Goal: Task Accomplishment & Management: Manage account settings

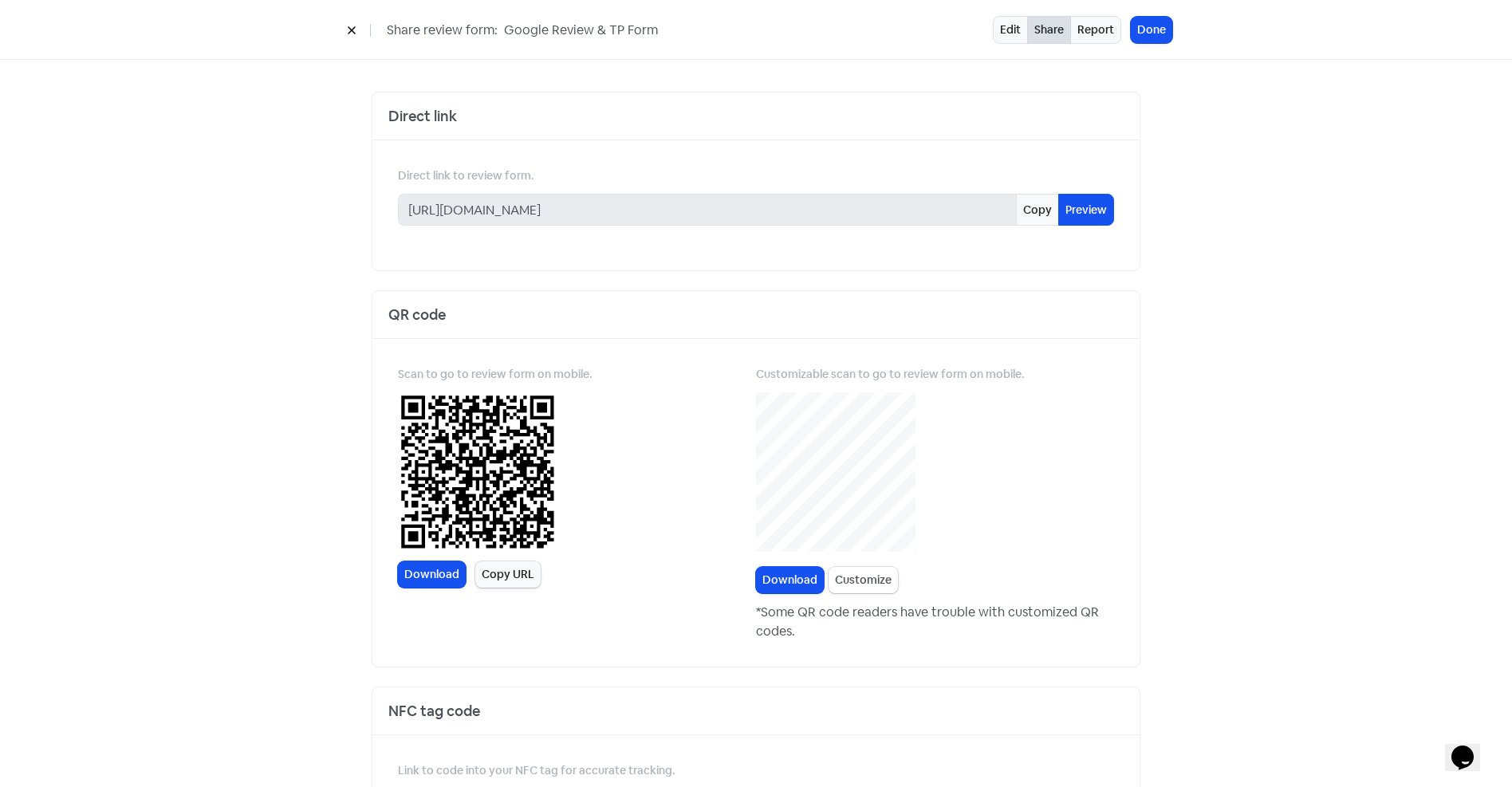
click at [352, 25] on button at bounding box center [352, 30] width 24 height 28
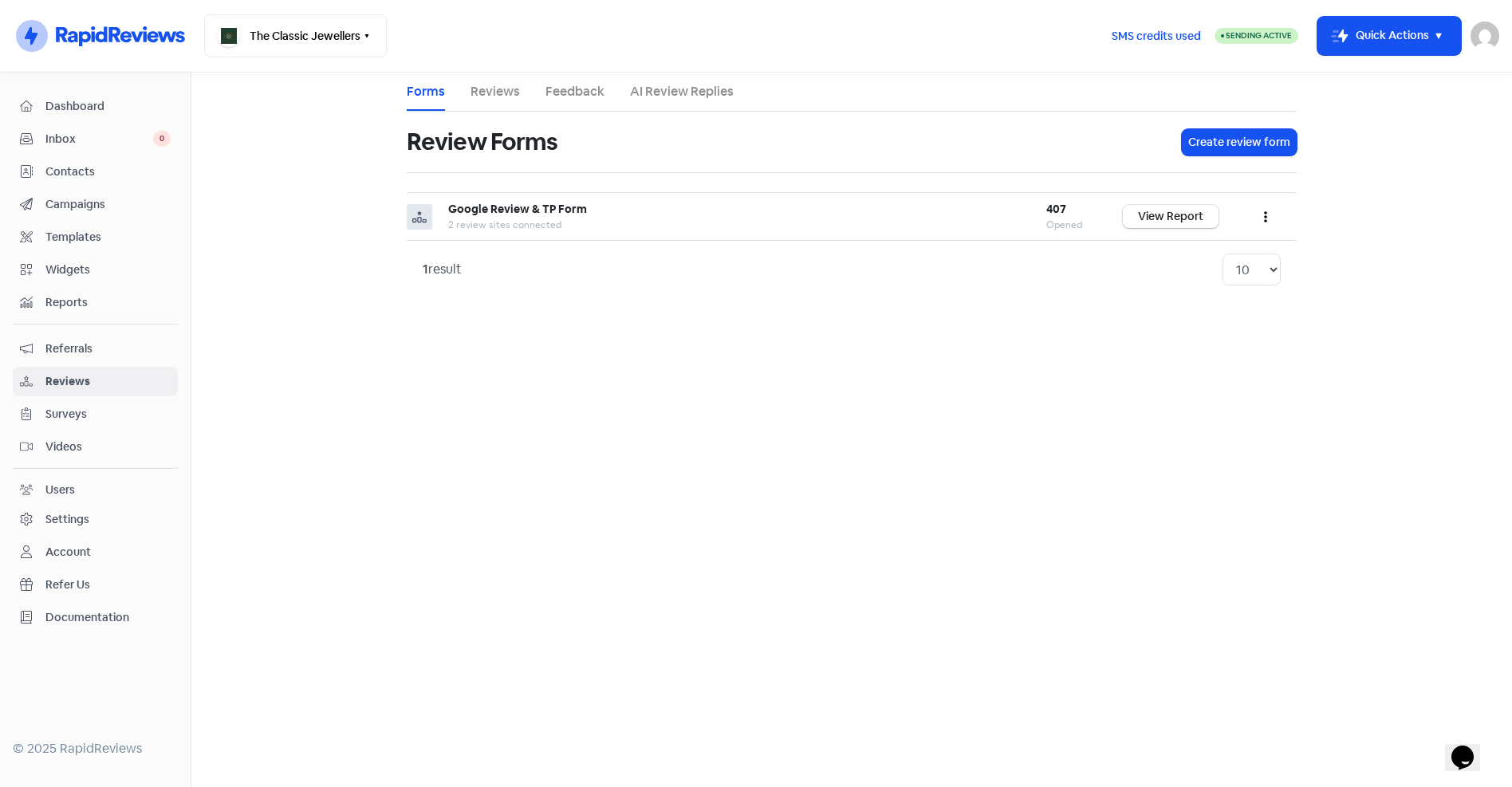
click at [71, 516] on div "Settings" at bounding box center [66, 520] width 43 height 17
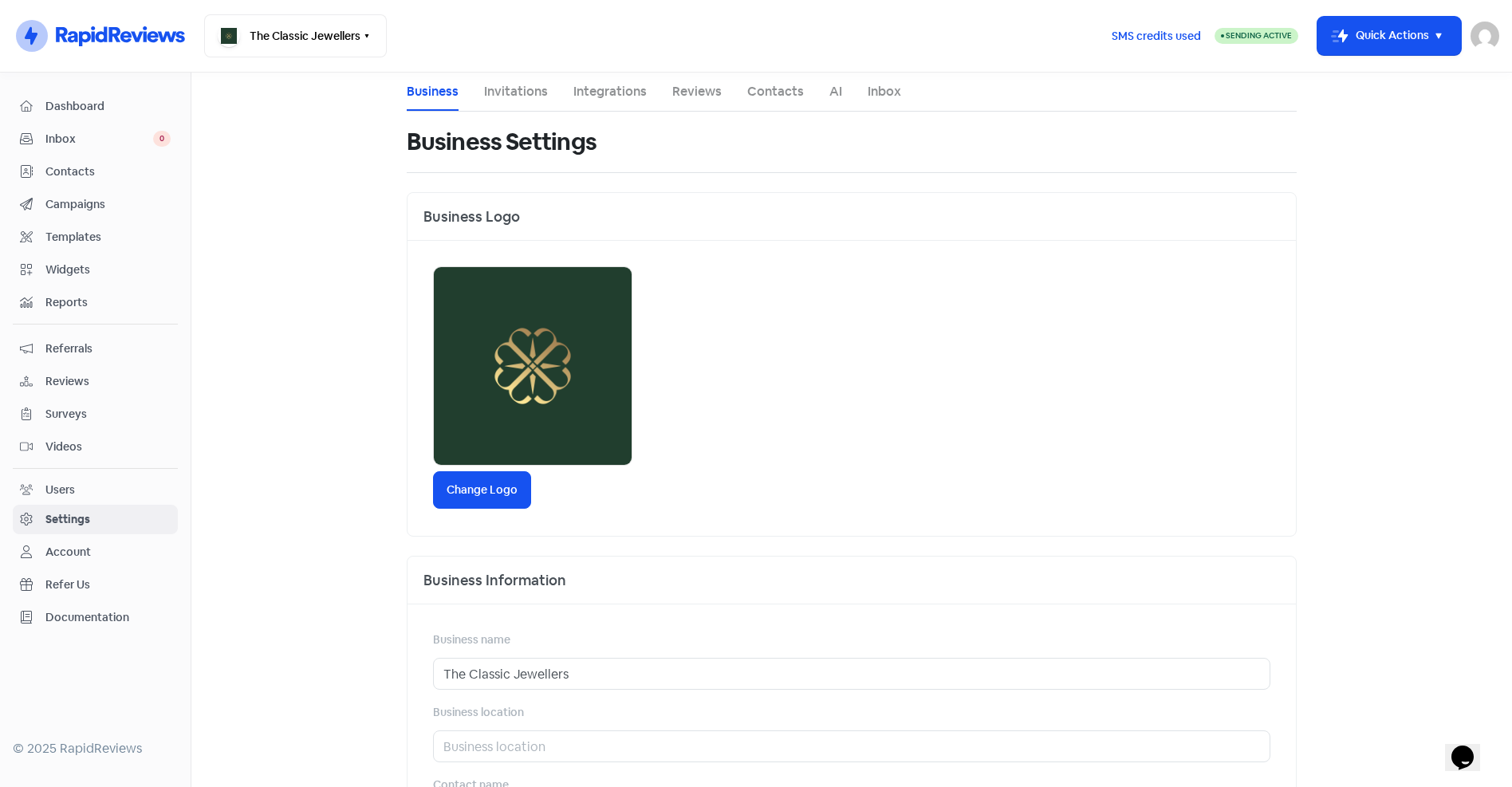
click at [60, 375] on span "Reviews" at bounding box center [107, 382] width 125 height 17
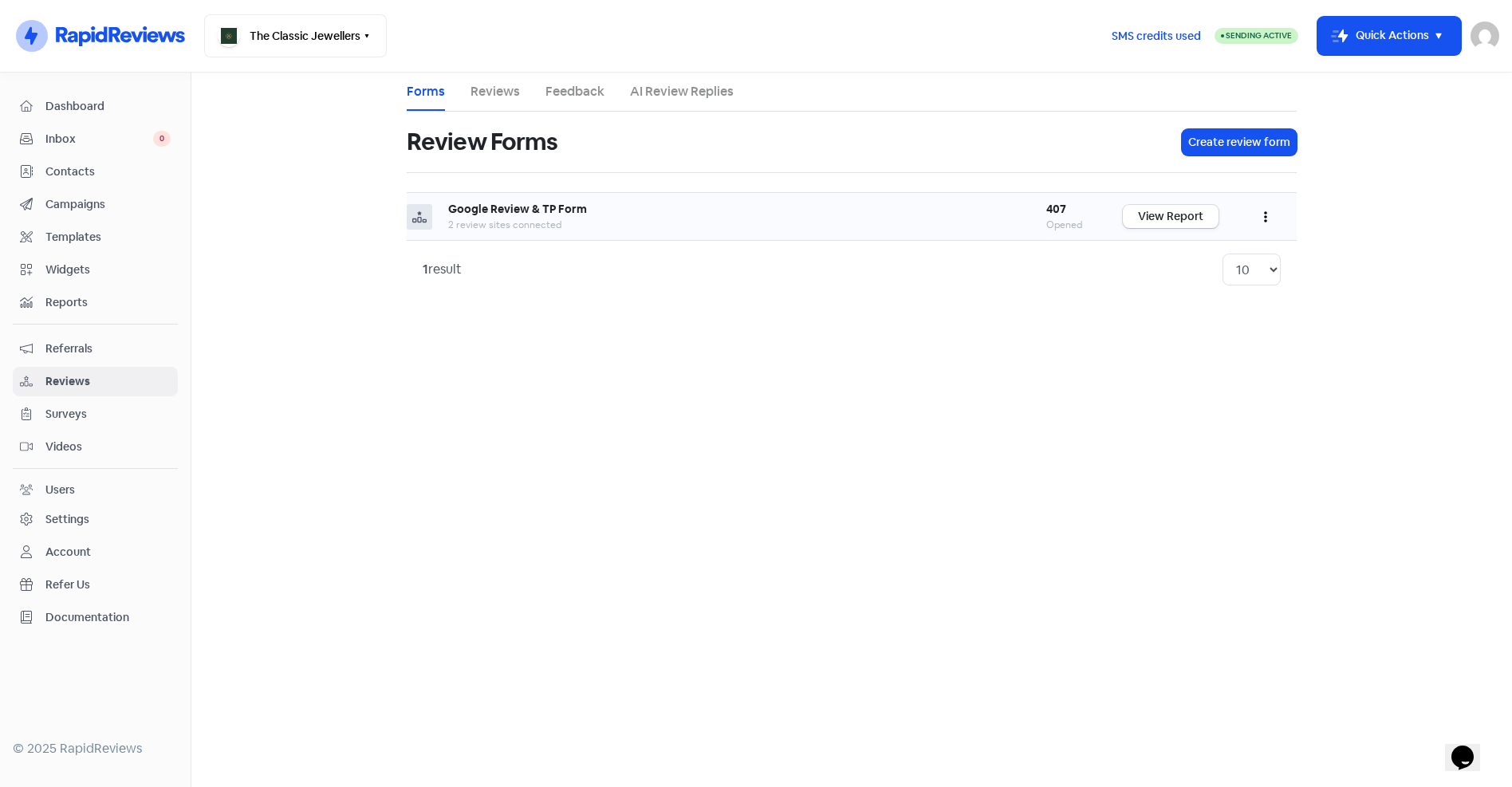
click at [1268, 217] on button "button" at bounding box center [1266, 216] width 31 height 37
click at [1181, 285] on link "Edit" at bounding box center [1212, 288] width 134 height 32
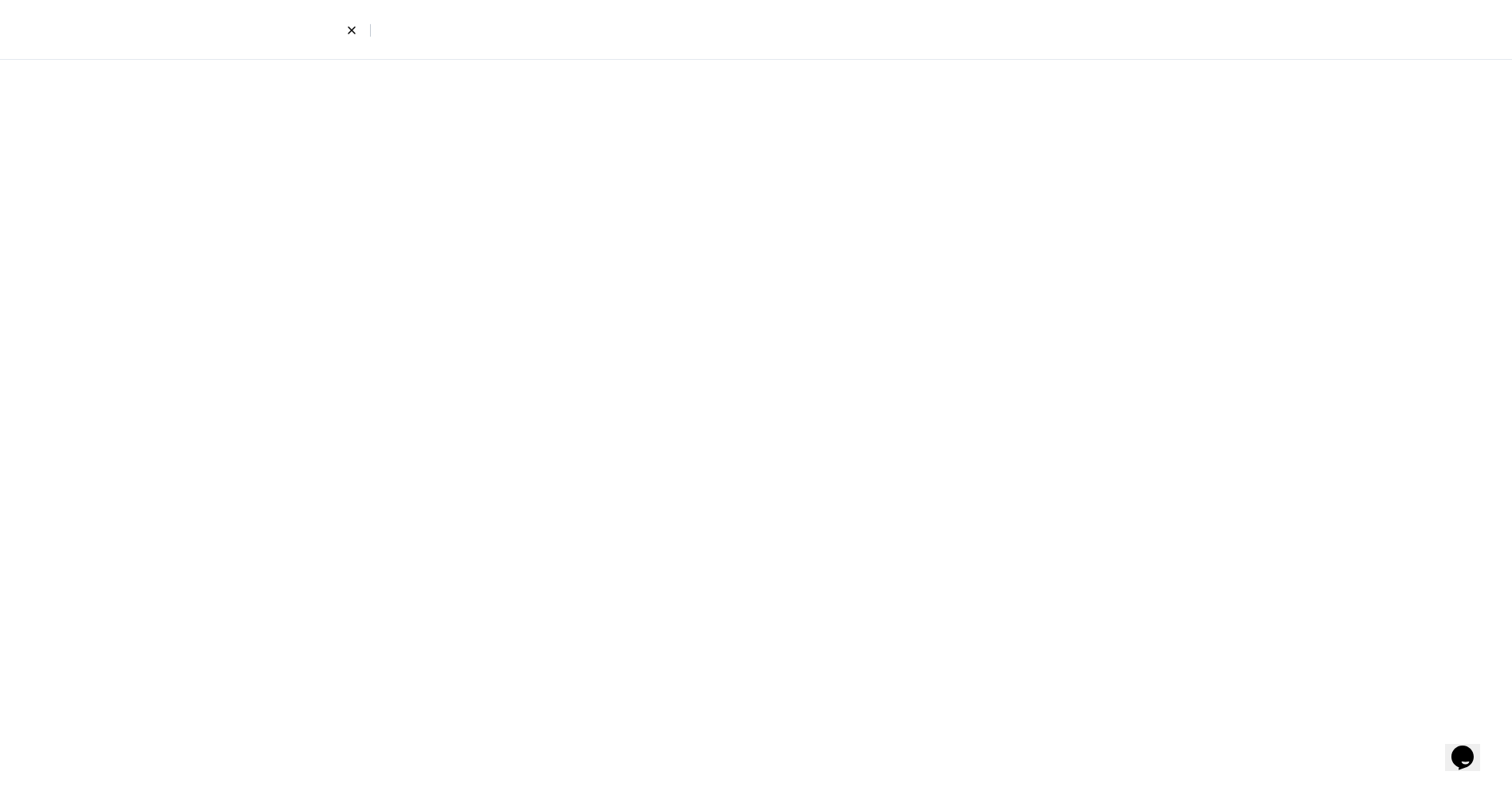
select select "8"
select select "4"
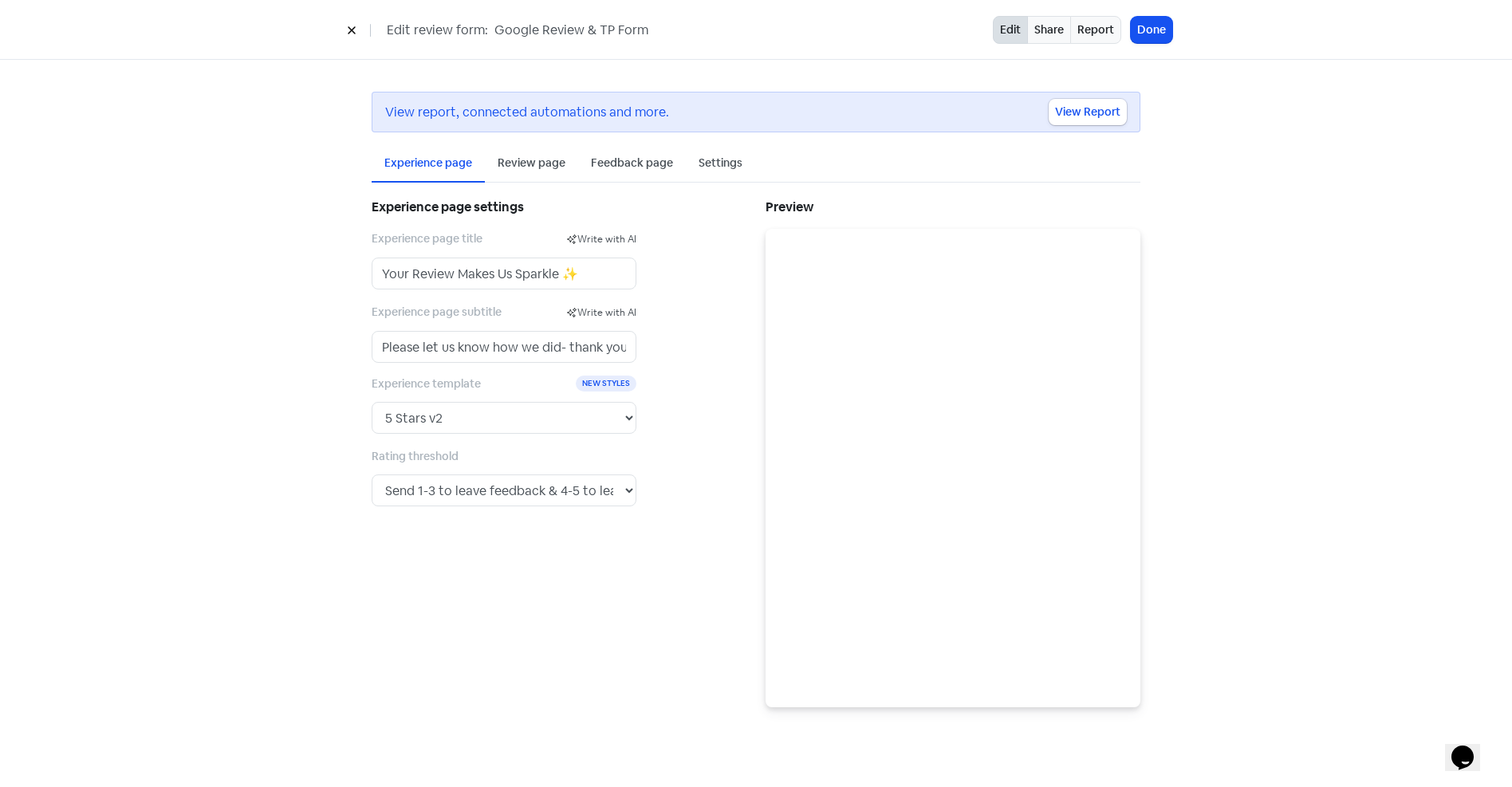
click at [718, 162] on div "Settings" at bounding box center [720, 164] width 43 height 17
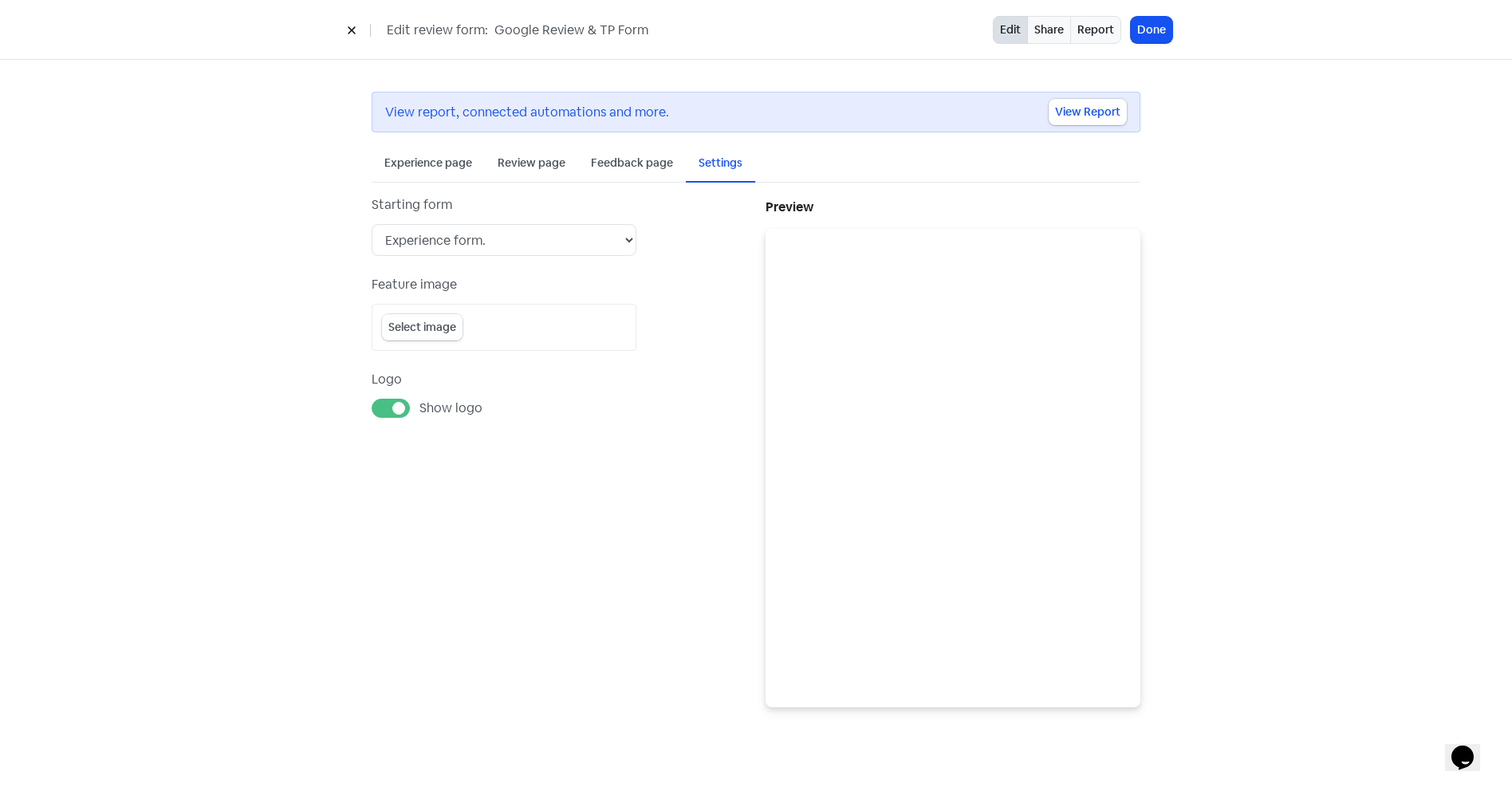
click at [423, 327] on button "Select image" at bounding box center [422, 327] width 81 height 26
click at [419, 558] on label "Show logo" at bounding box center [451, 562] width 63 height 19
click at [419, 558] on input "Show logo" at bounding box center [424, 558] width 10 height 10
checkbox input "false"
click at [613, 327] on icon at bounding box center [614, 327] width 9 height 11
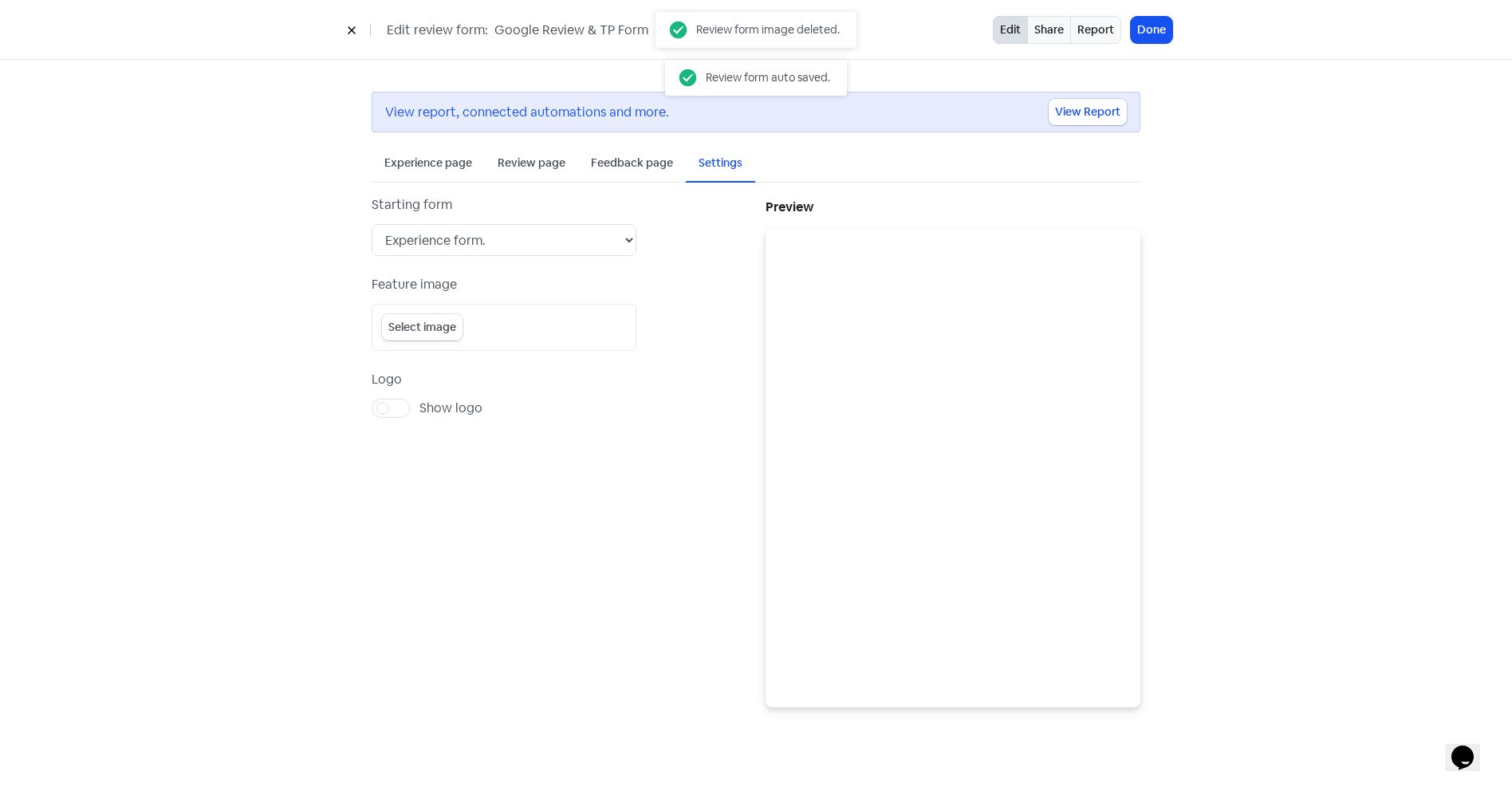
click at [414, 329] on button "Select image" at bounding box center [422, 327] width 81 height 26
click at [419, 326] on button "Select image" at bounding box center [422, 327] width 81 height 26
click at [1153, 38] on button "Done" at bounding box center [1152, 30] width 42 height 26
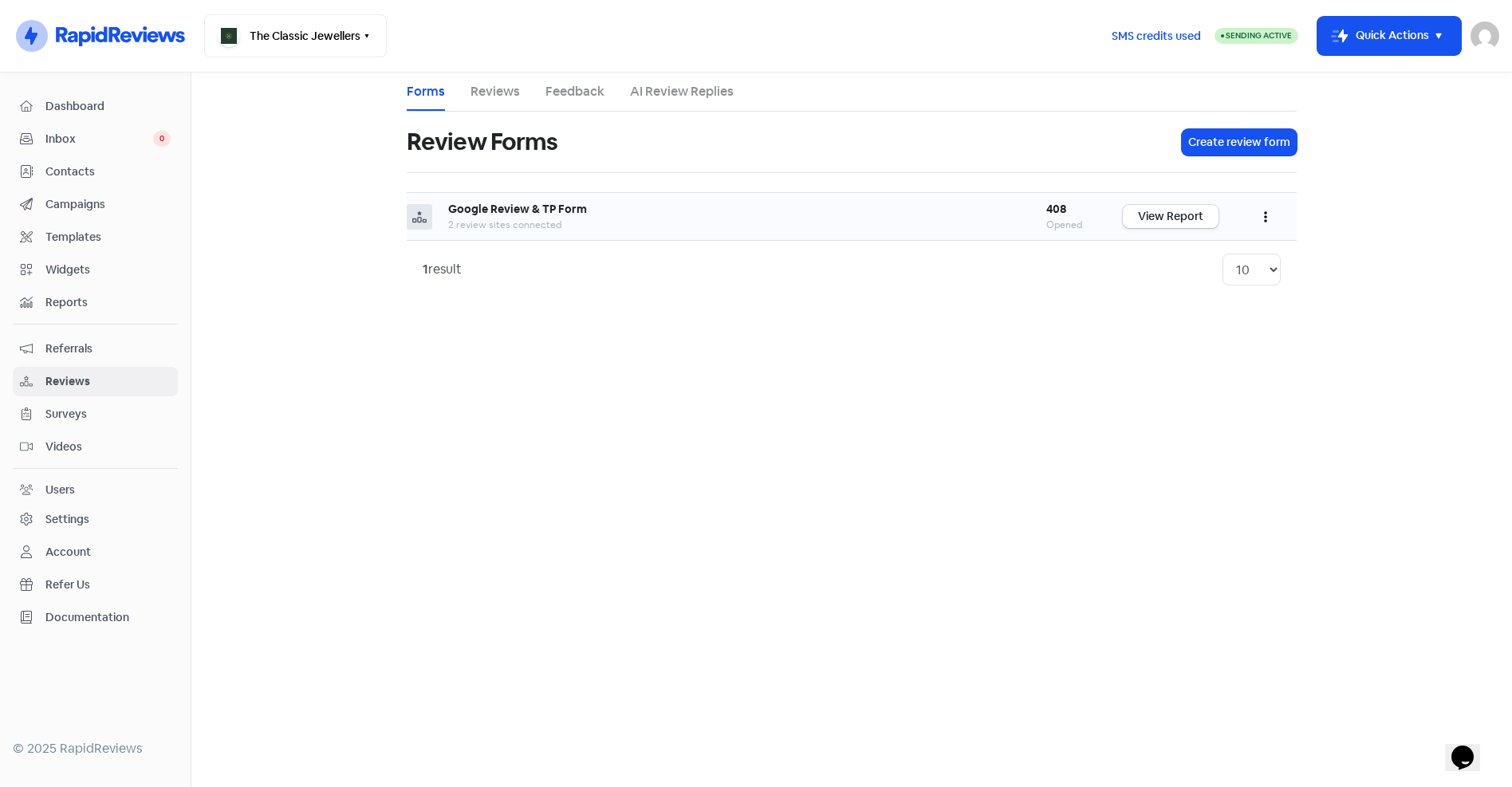
click at [1257, 216] on button "button" at bounding box center [1266, 216] width 31 height 37
click at [1181, 284] on link "Edit" at bounding box center [1212, 288] width 134 height 32
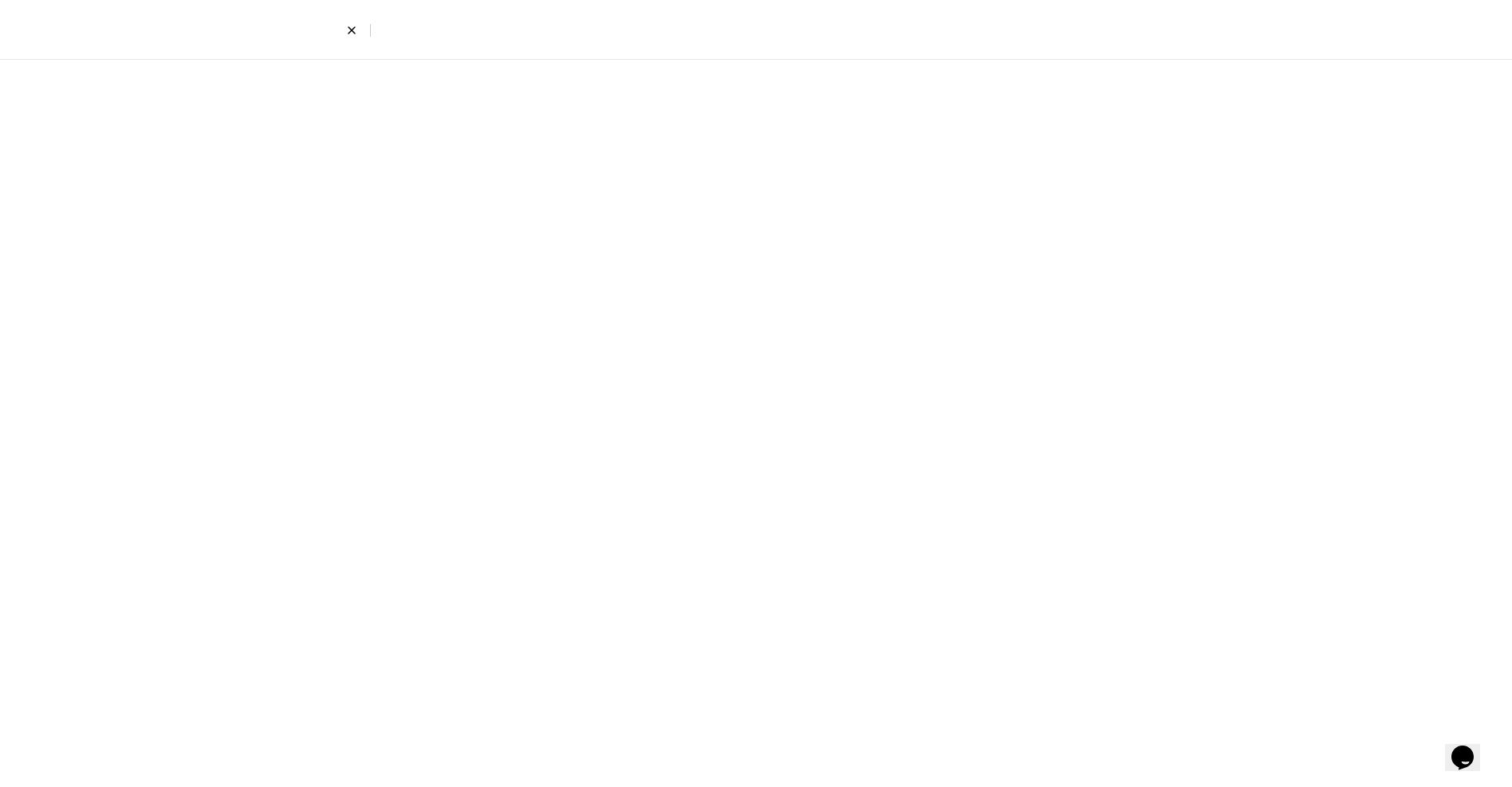
select select "8"
select select "4"
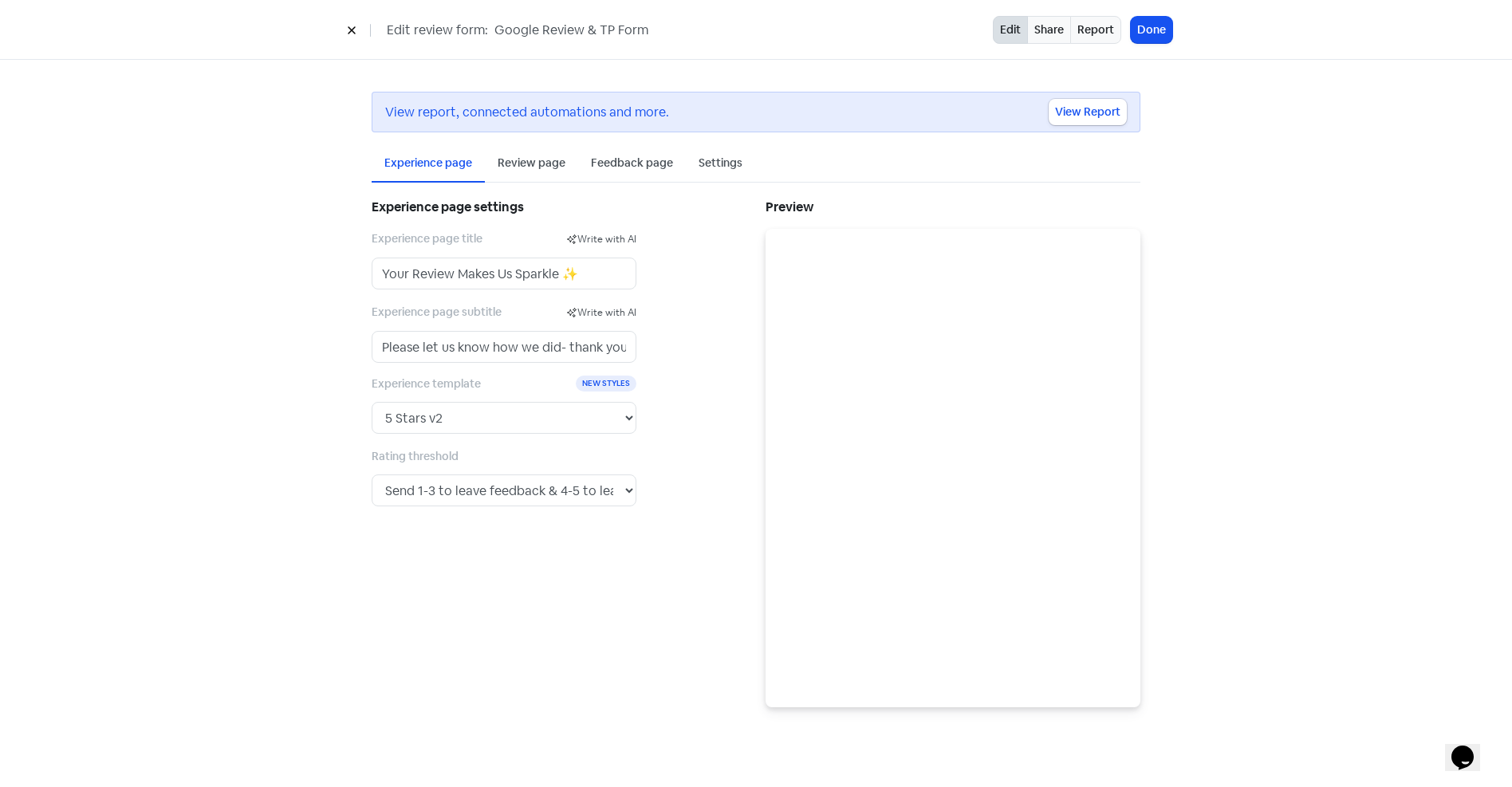
click at [707, 164] on div "Settings" at bounding box center [720, 164] width 43 height 17
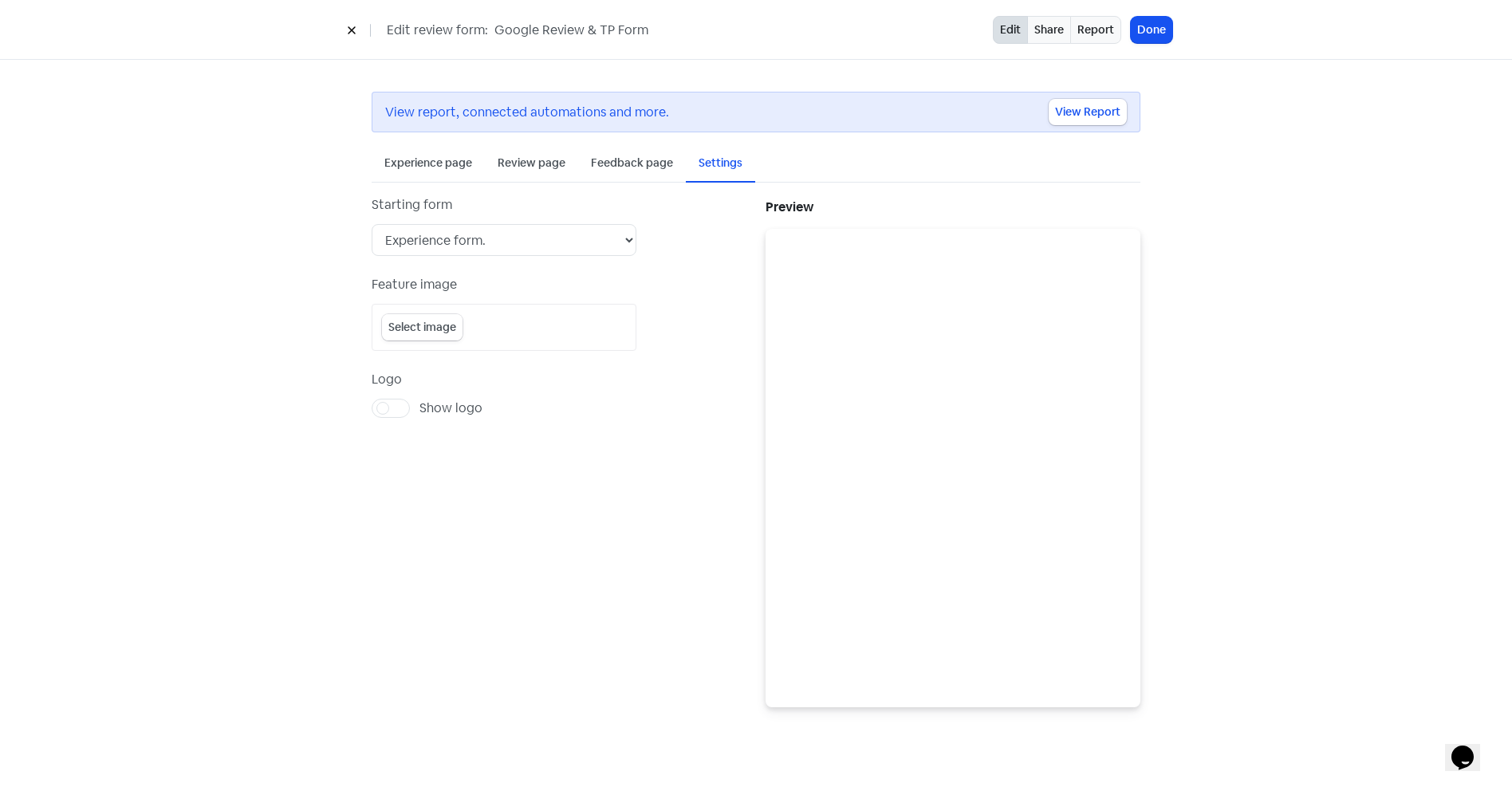
click at [424, 326] on button "Select image" at bounding box center [422, 327] width 81 height 26
click at [1147, 33] on button "Done" at bounding box center [1152, 30] width 42 height 26
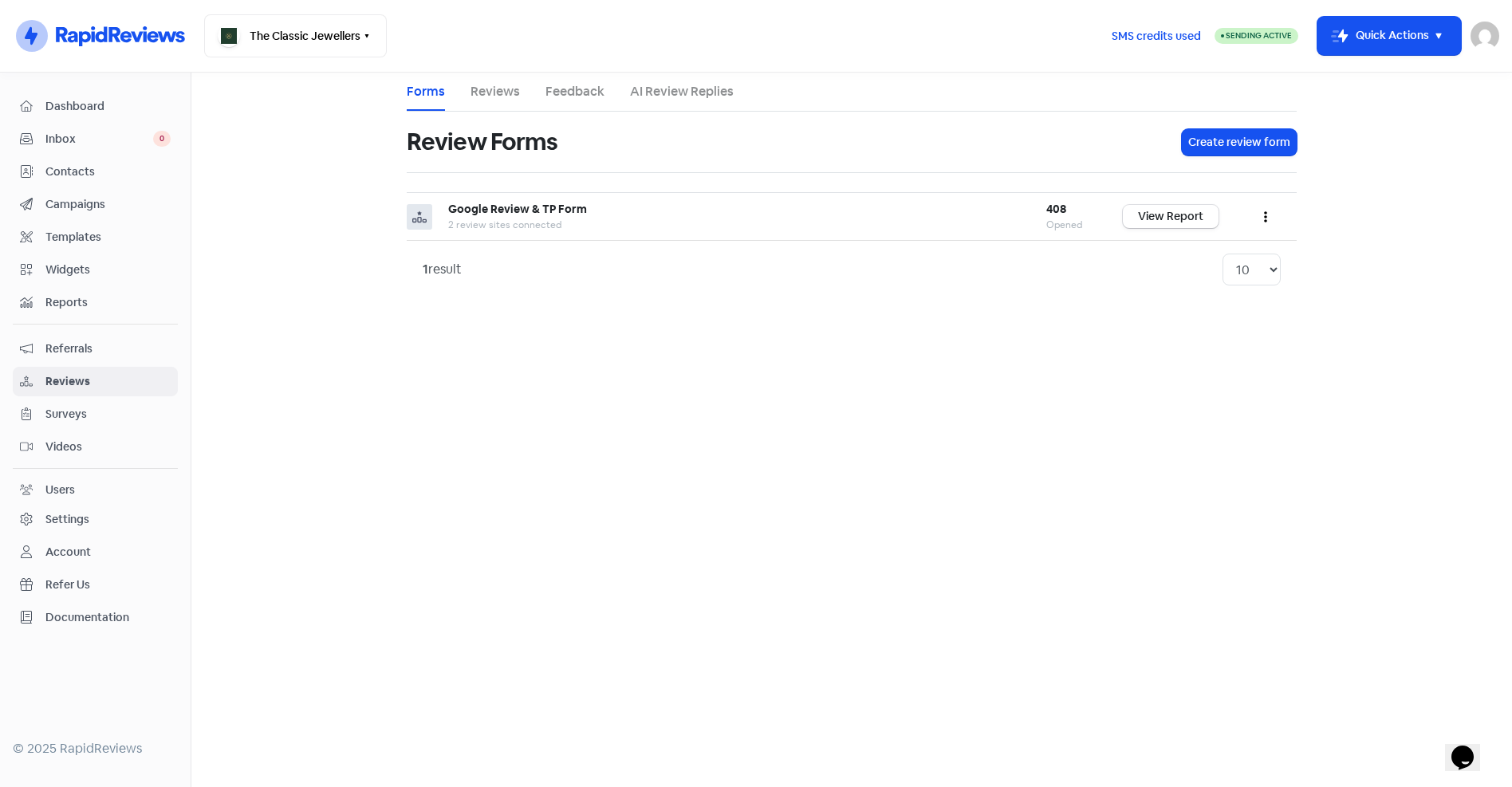
click at [58, 95] on link "Dashboard" at bounding box center [95, 106] width 165 height 30
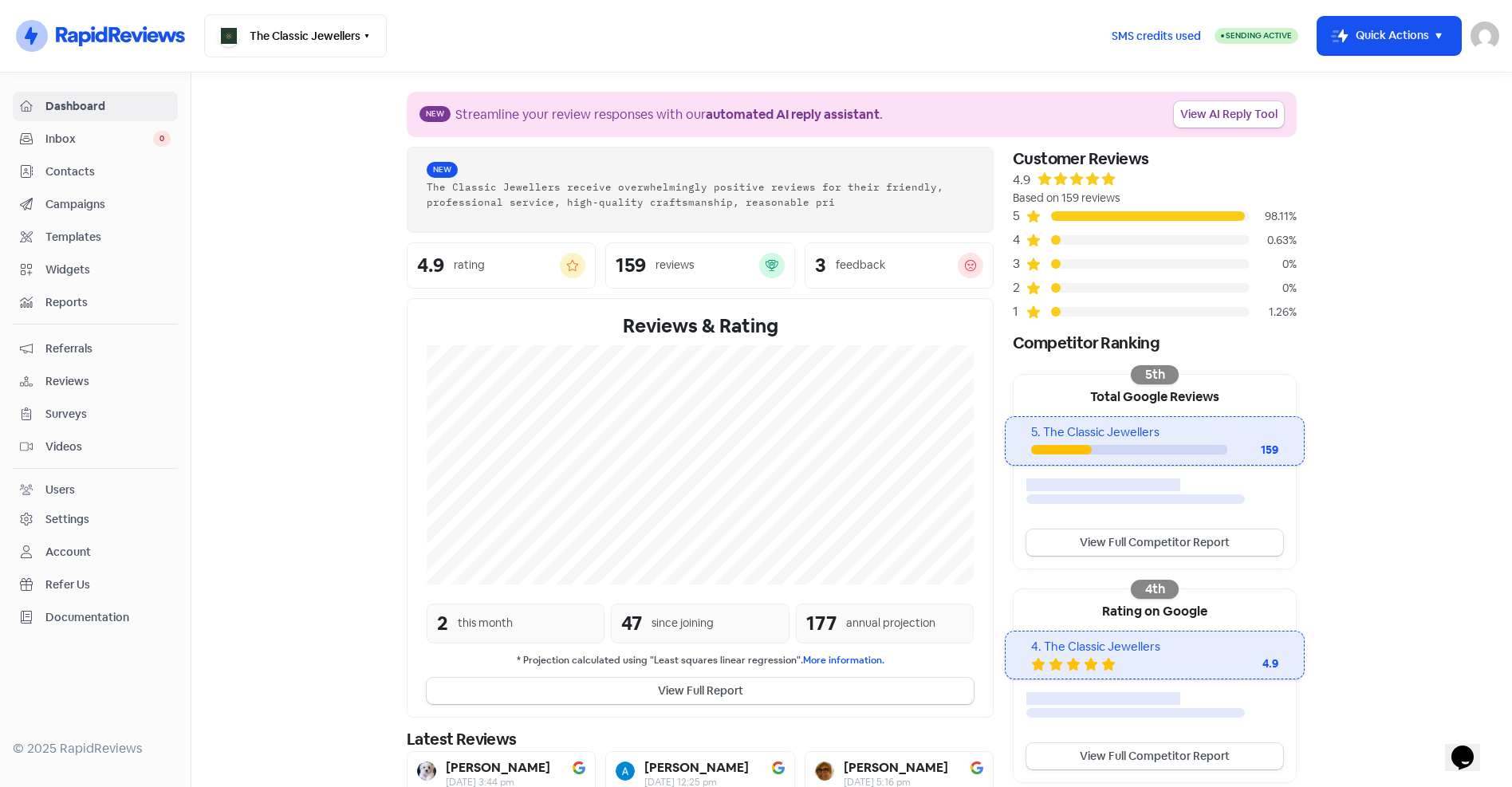
click at [62, 170] on span "Contacts" at bounding box center [107, 172] width 125 height 17
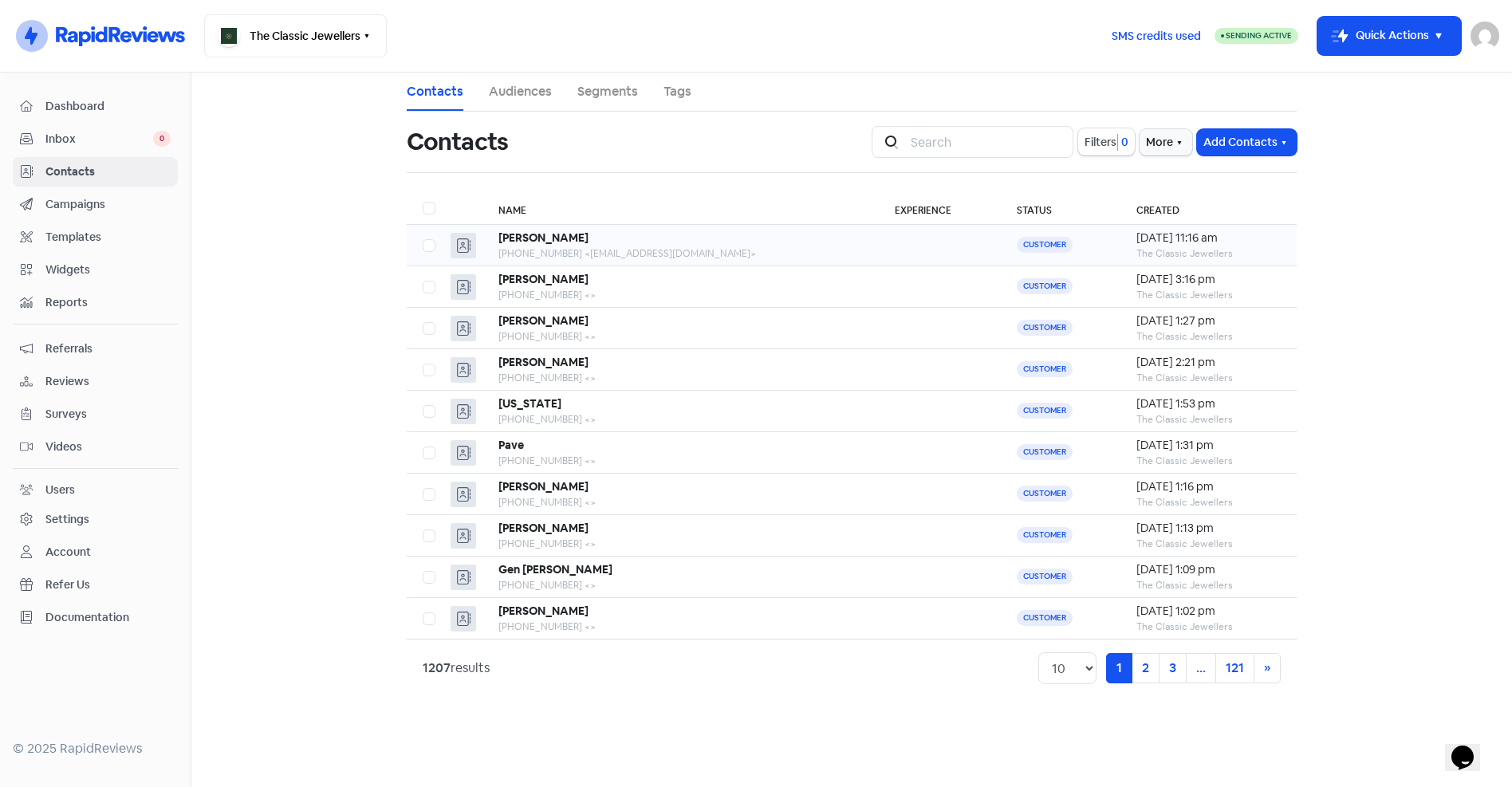
click at [739, 253] on div "+61408739557 <justine.walton2@gmail.com>" at bounding box center [681, 253] width 365 height 14
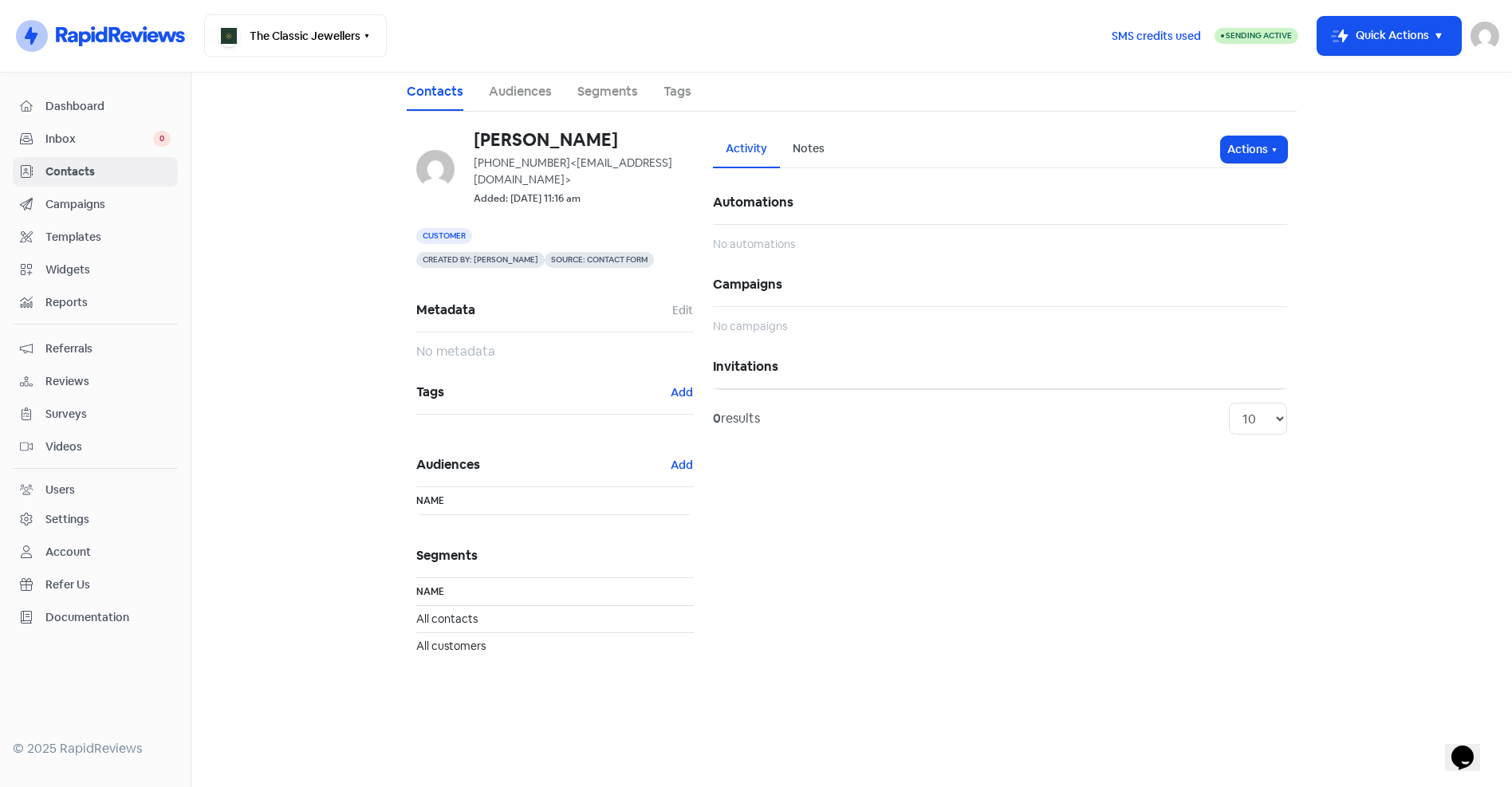
click at [62, 167] on span "Contacts" at bounding box center [107, 172] width 125 height 17
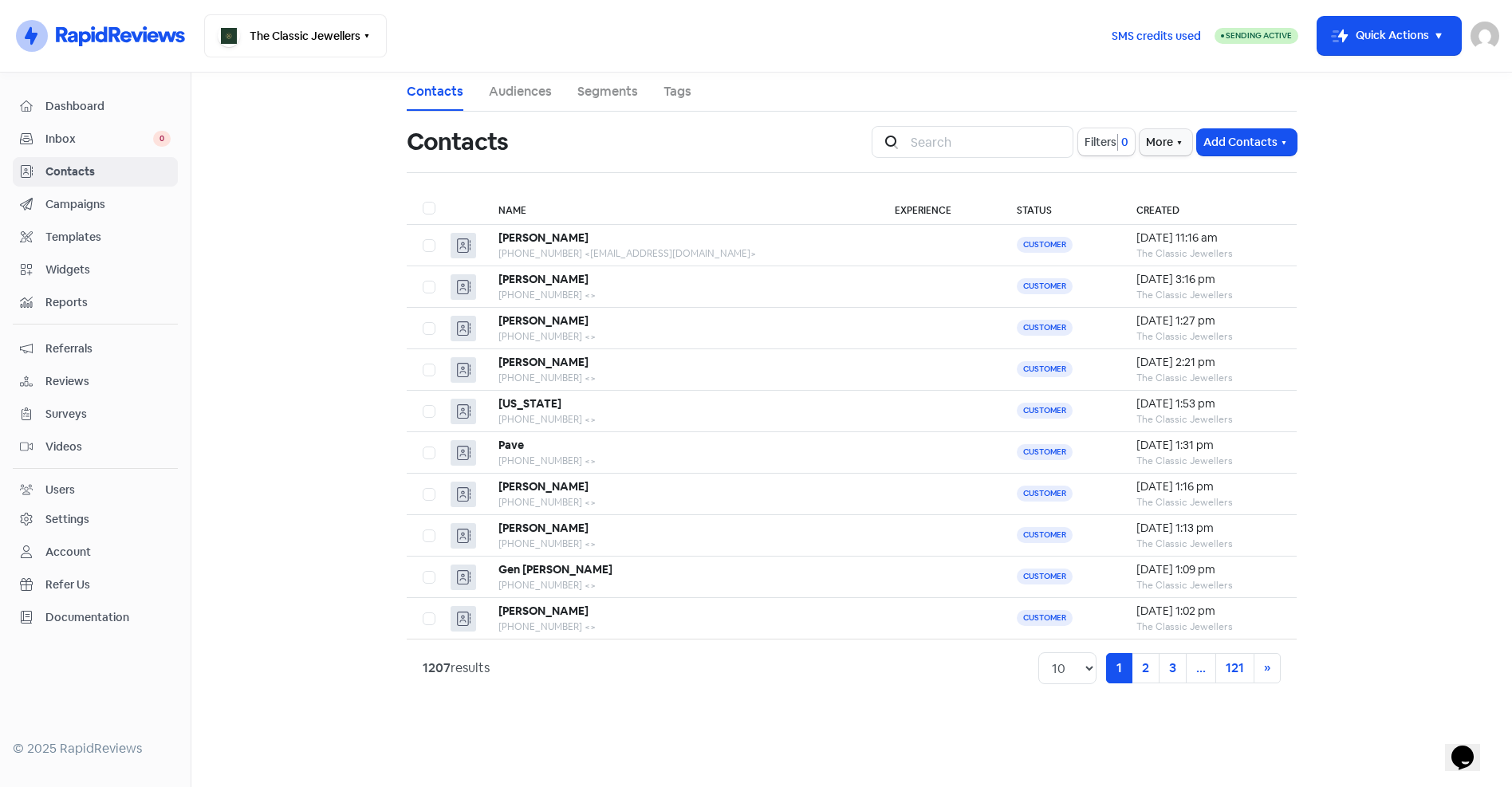
click at [64, 202] on span "Campaigns" at bounding box center [107, 204] width 125 height 17
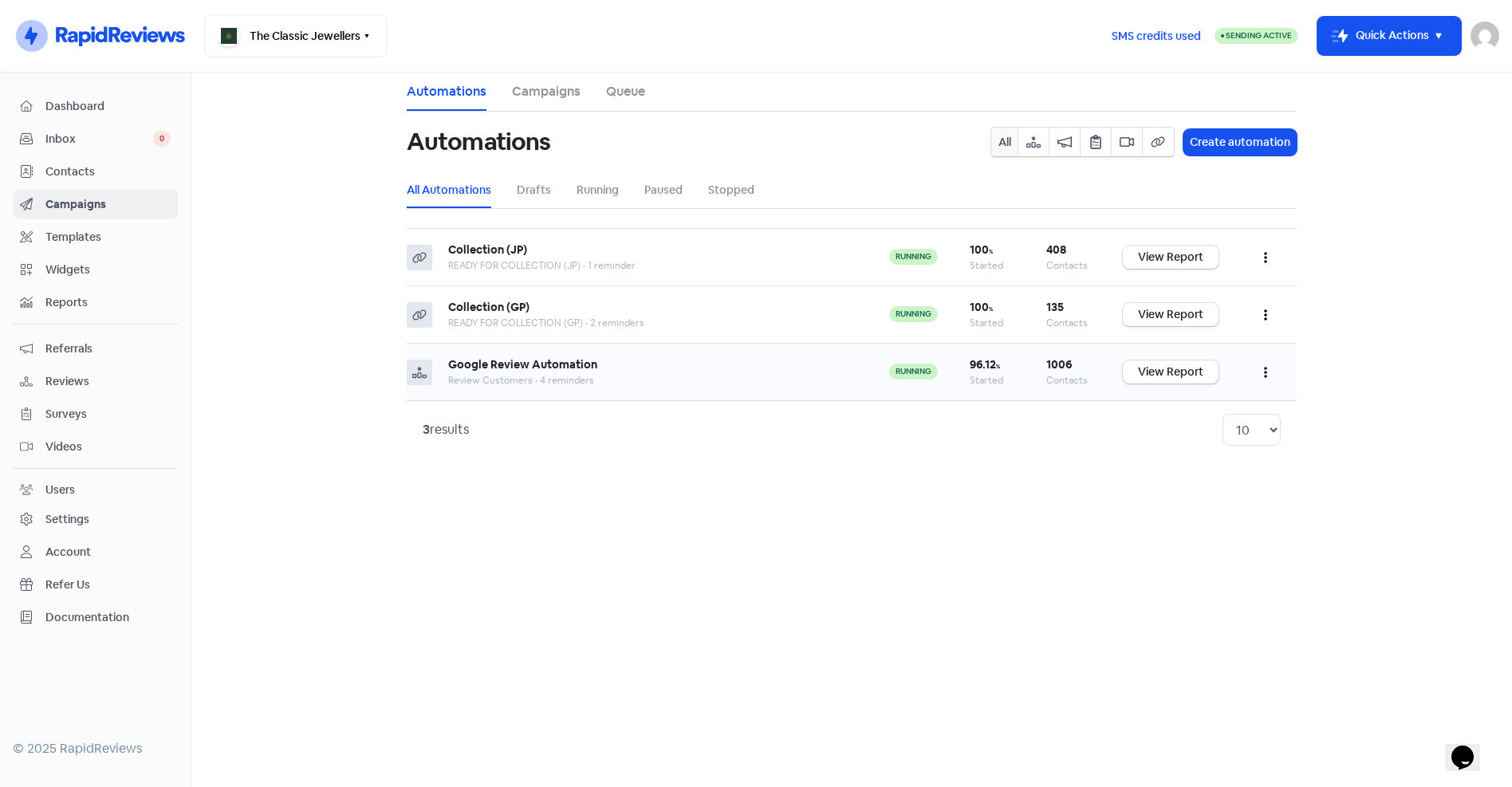
click at [1260, 371] on button "button" at bounding box center [1266, 372] width 31 height 37
click at [613, 435] on div "3 results 10 20 30 50 100" at bounding box center [851, 429] width 858 height 32
click at [60, 164] on span "Contacts" at bounding box center [107, 172] width 125 height 17
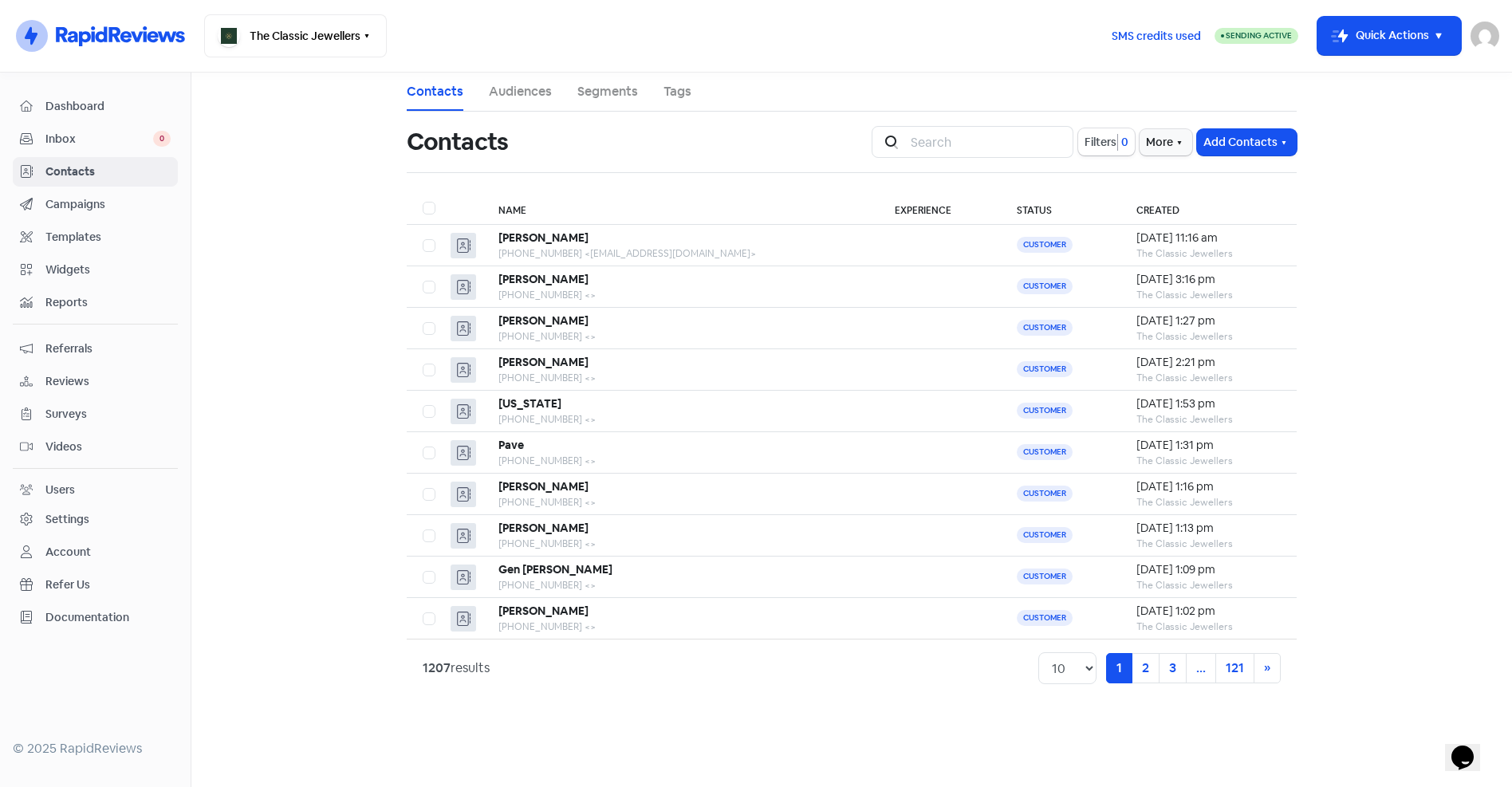
click at [532, 94] on link "Audiences" at bounding box center [520, 91] width 63 height 19
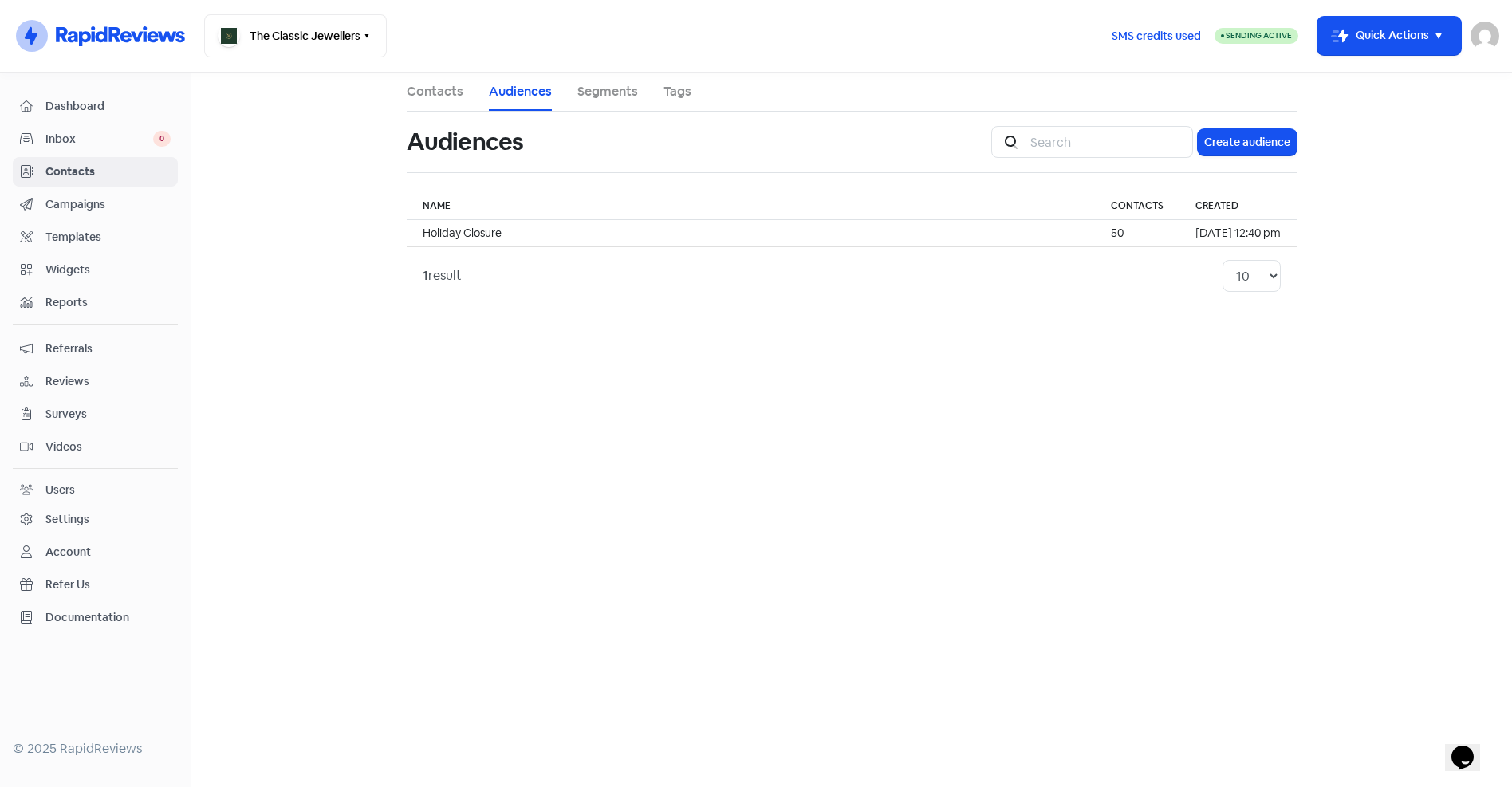
click at [618, 92] on link "Segments" at bounding box center [607, 91] width 60 height 19
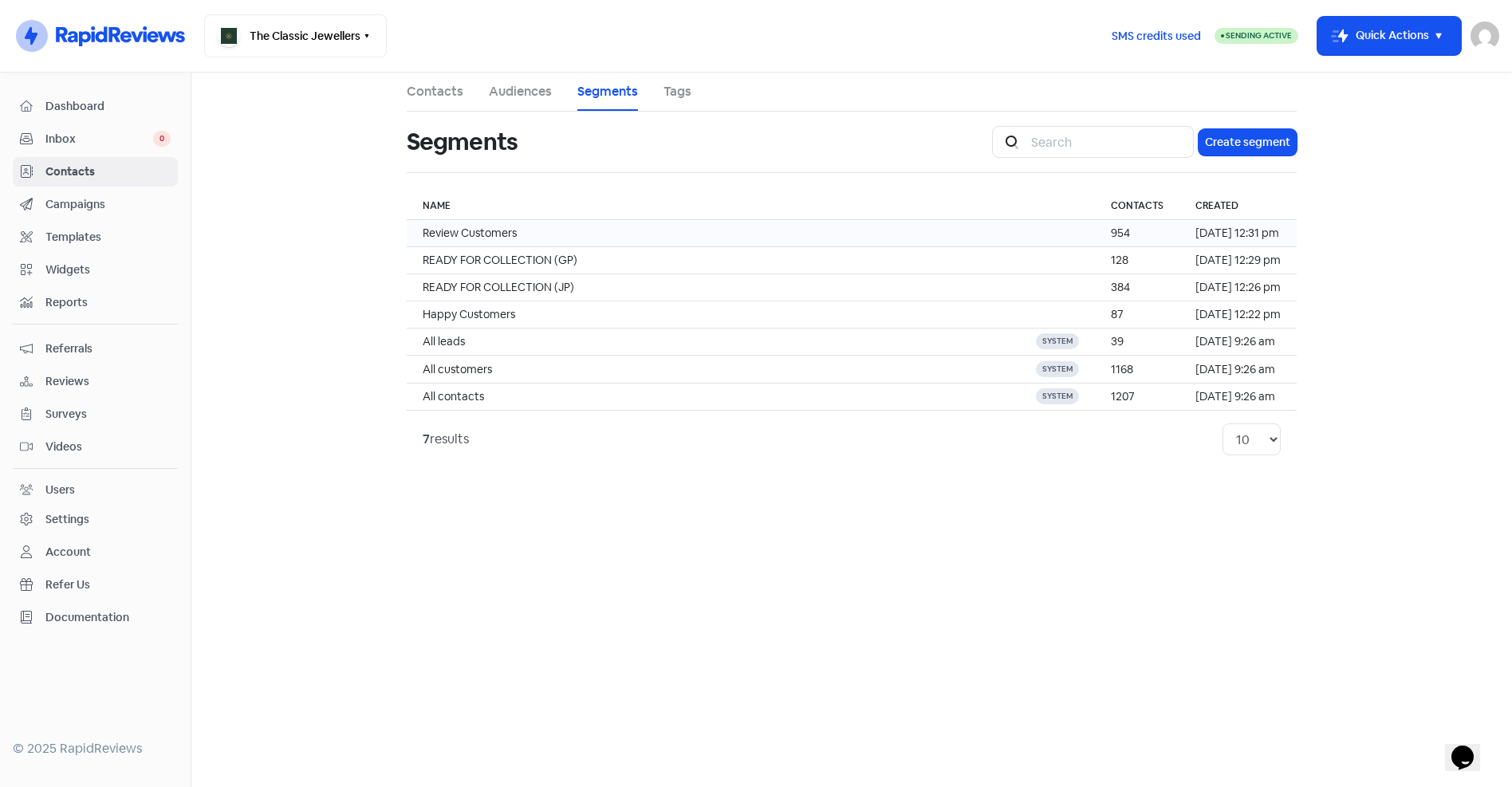
click at [554, 233] on td "Review Customers" at bounding box center [713, 233] width 613 height 27
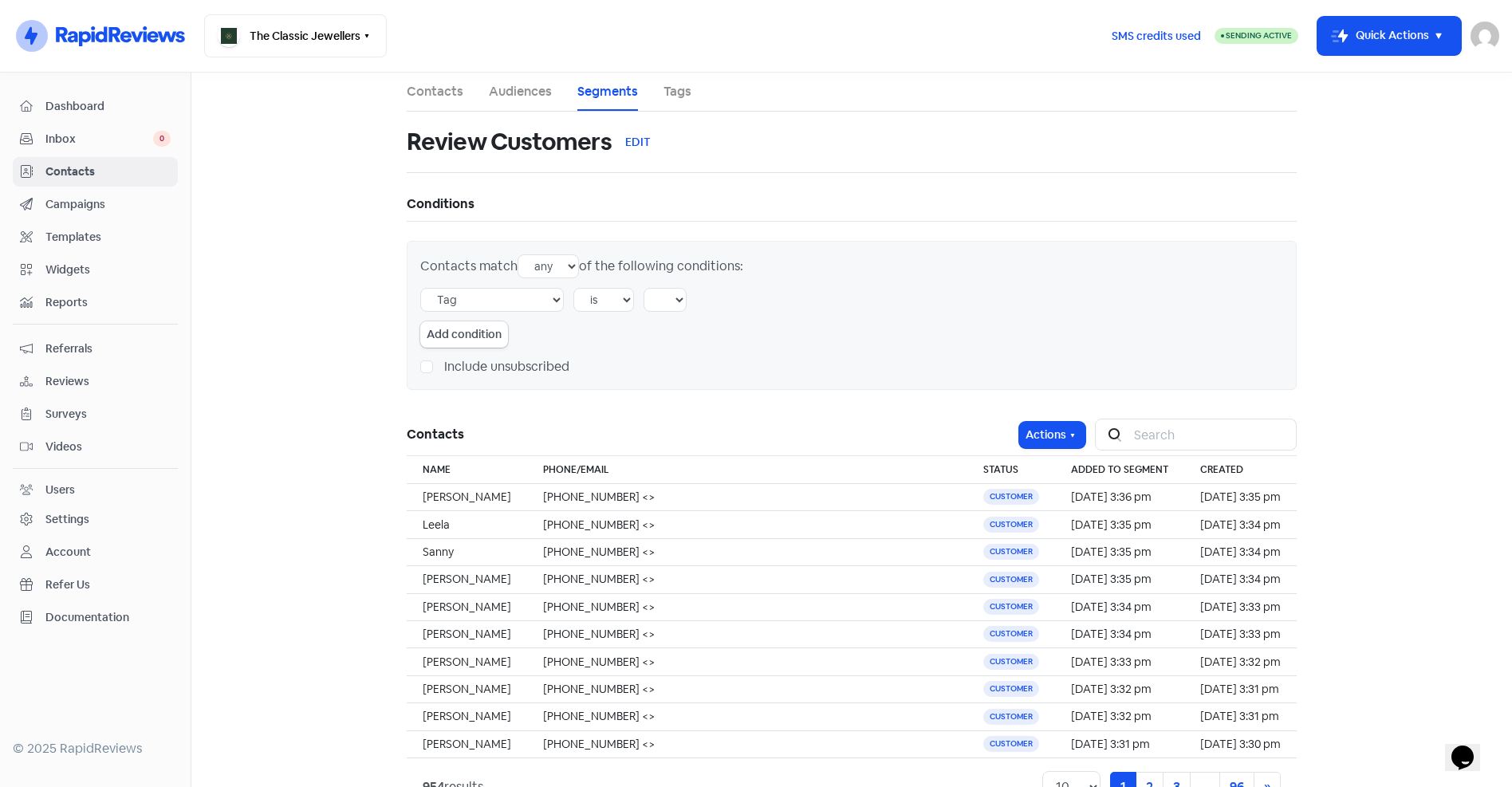
select select "1016"
click at [1486, 35] on img at bounding box center [1485, 36] width 29 height 29
click at [1377, 146] on link "Sign out" at bounding box center [1397, 146] width 202 height 26
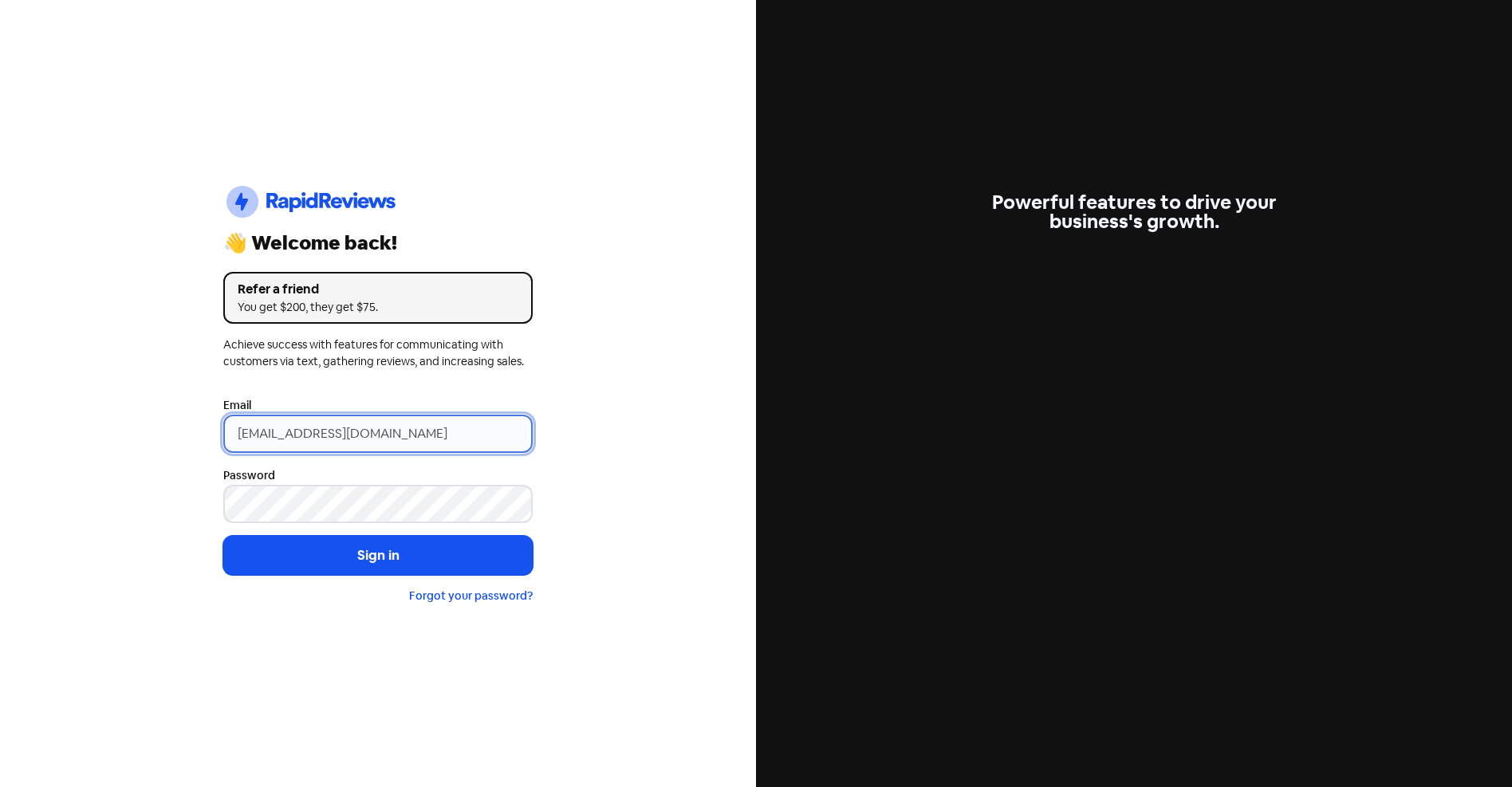
drag, startPoint x: 476, startPoint y: 434, endPoint x: -81, endPoint y: 443, distance: 557.1
click at [0, 443] on html "Icon For Thunder-circle 👋 Welcome back! Refer a friend You get $200, they get $…" at bounding box center [756, 394] width 1512 height 787
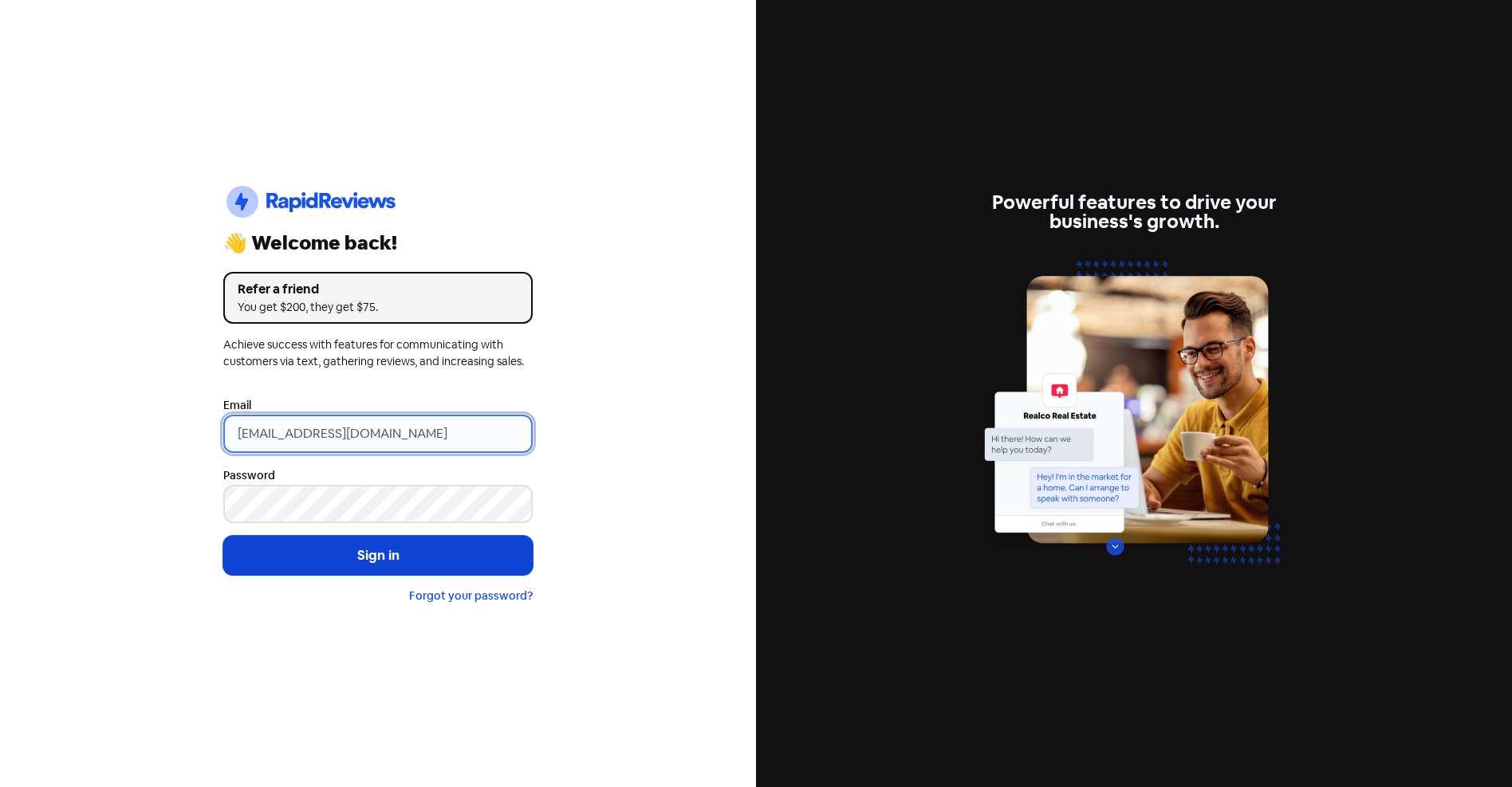
type input "[EMAIL_ADDRESS][DOMAIN_NAME]"
click at [377, 555] on button "Sign in" at bounding box center [377, 555] width 309 height 40
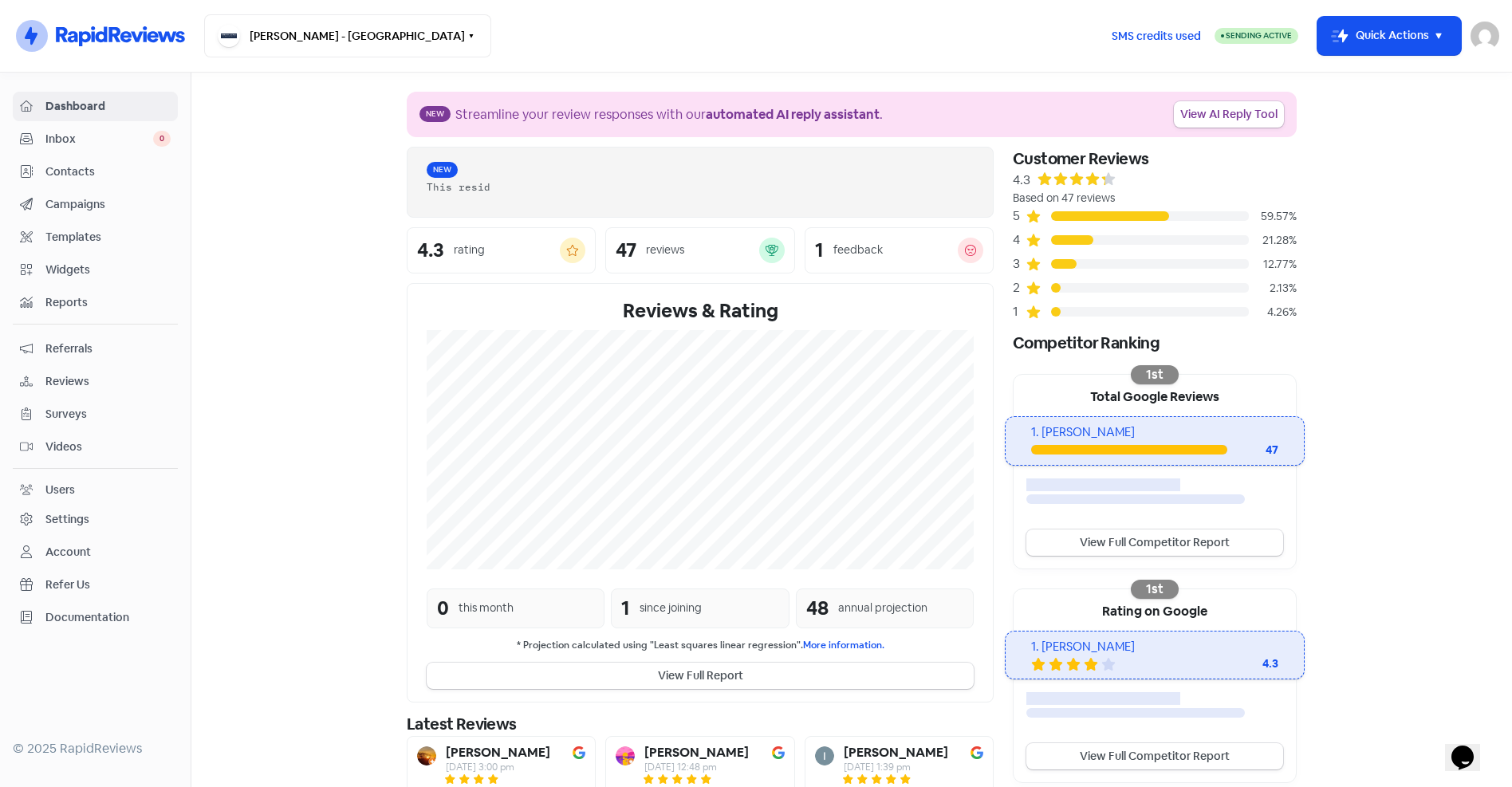
click at [73, 168] on span "Contacts" at bounding box center [107, 172] width 125 height 17
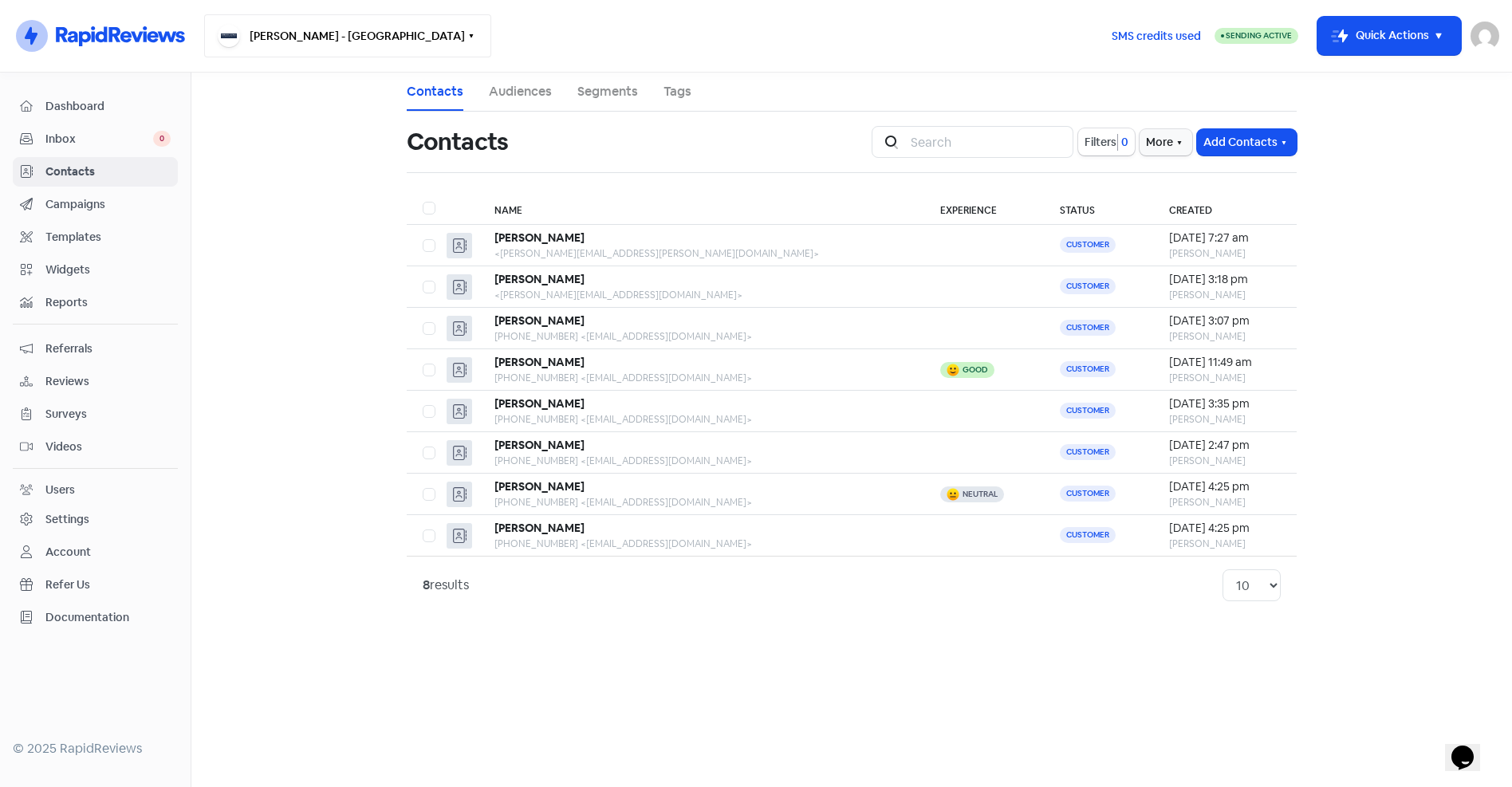
click at [304, 28] on button "[PERSON_NAME] - [GEOGRAPHIC_DATA]" at bounding box center [348, 36] width 287 height 43
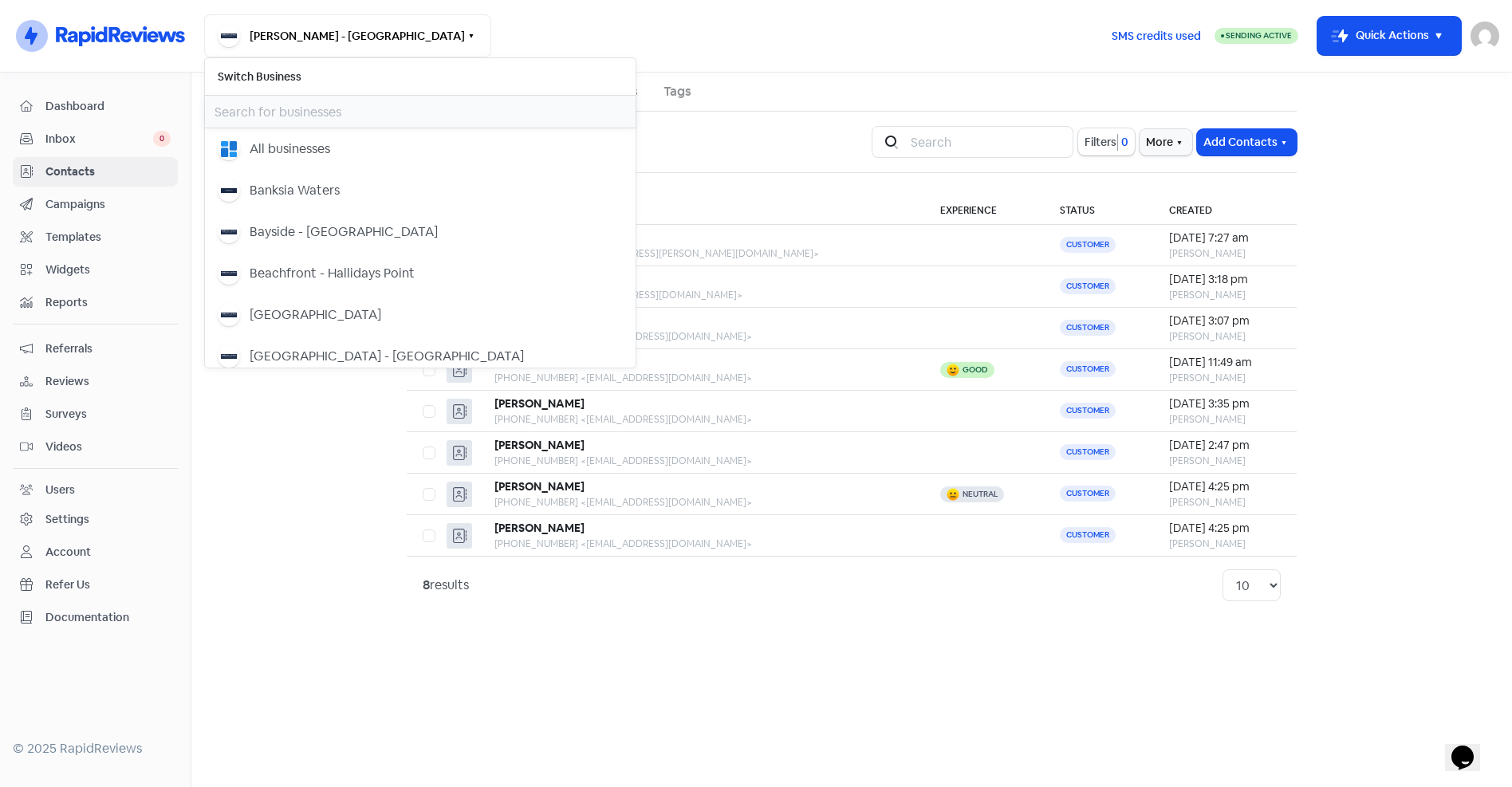
click at [289, 105] on input "text" at bounding box center [421, 111] width 431 height 32
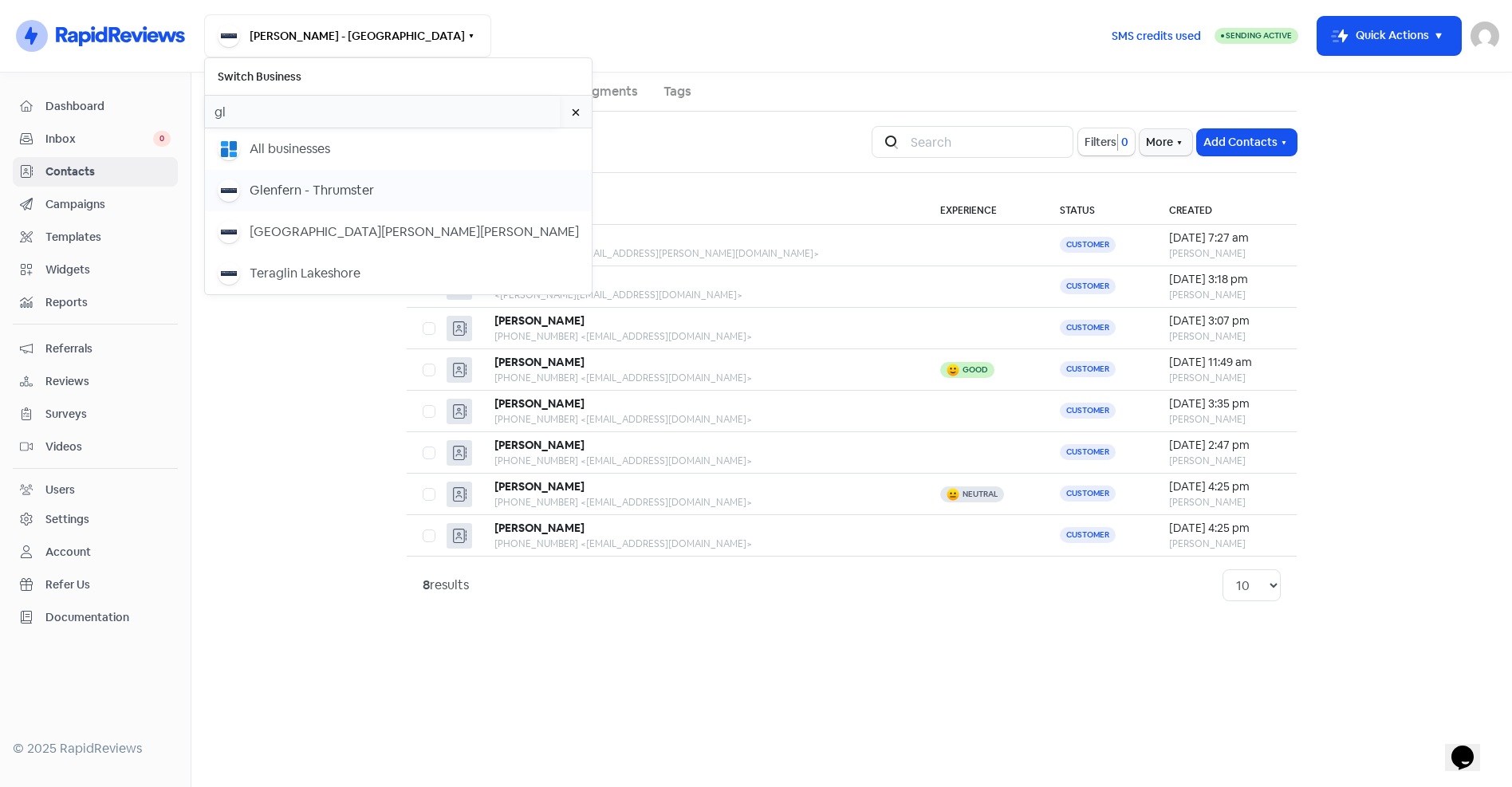
type input "gl"
click at [299, 193] on div "Glenfern - Thrumster" at bounding box center [312, 191] width 124 height 19
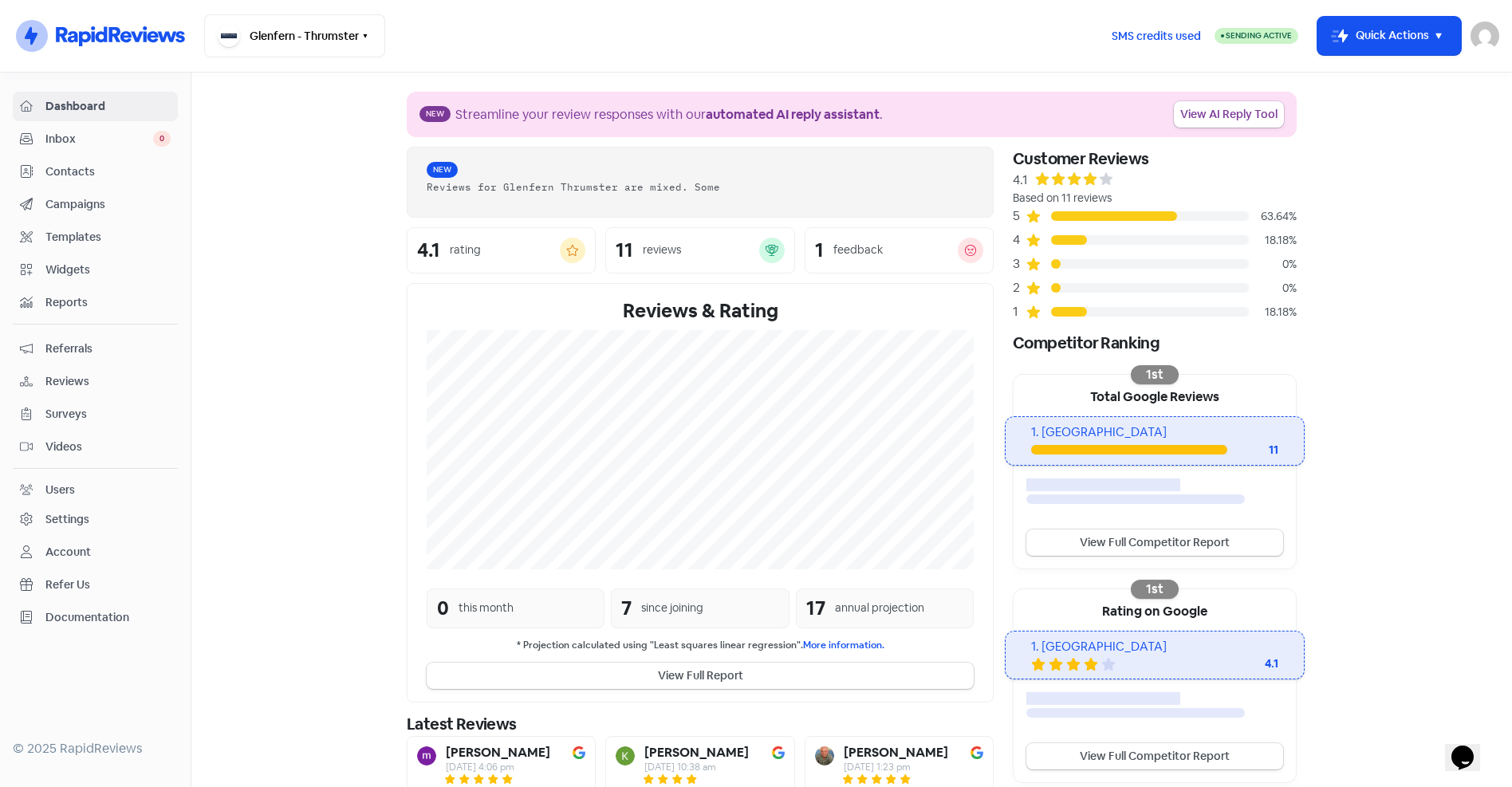
click at [82, 174] on span "Contacts" at bounding box center [107, 172] width 125 height 17
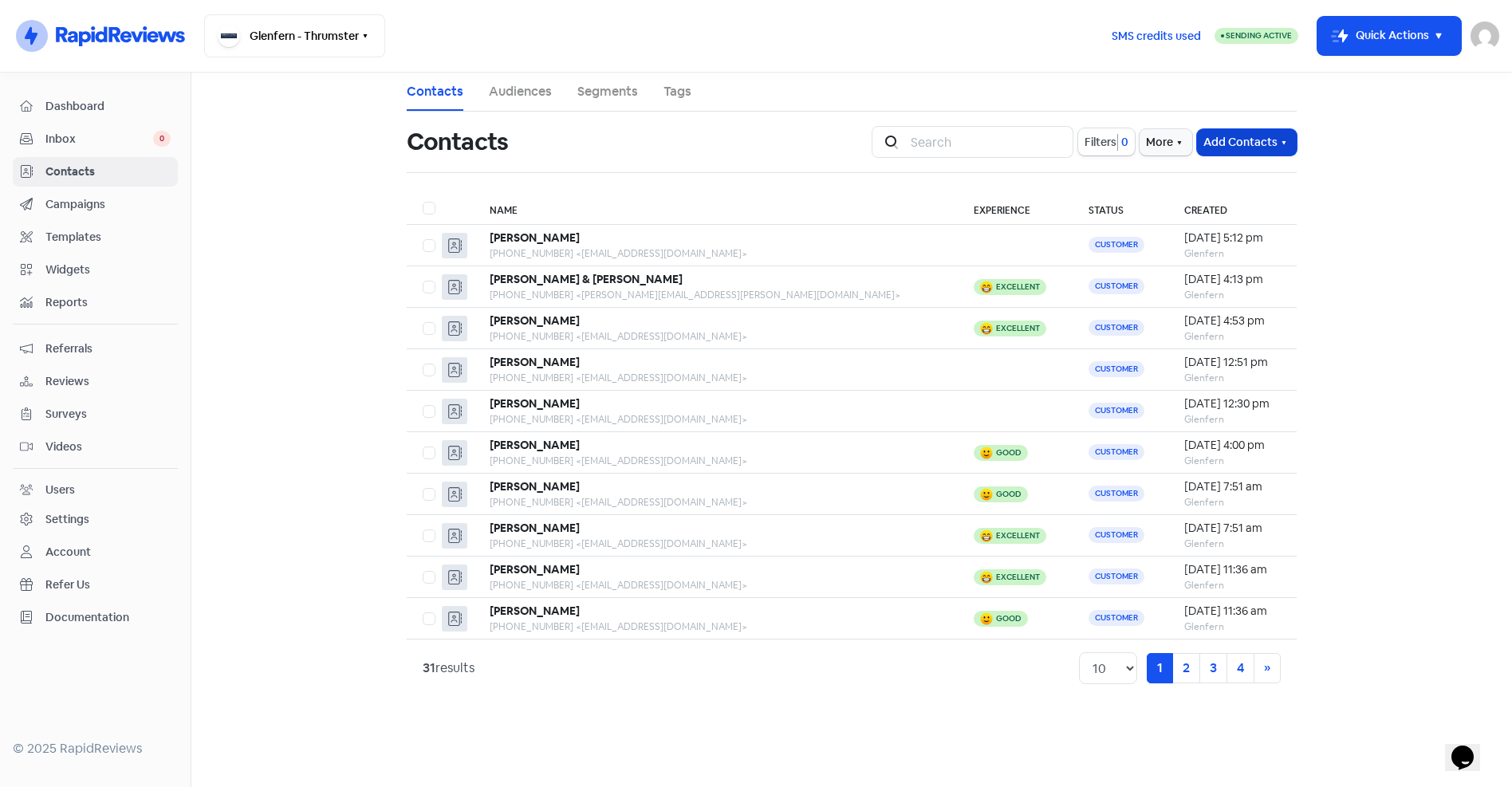
click at [1270, 144] on button "Add Contacts" at bounding box center [1246, 142] width 100 height 26
click at [1216, 204] on button "Import contacts" at bounding box center [1227, 209] width 135 height 32
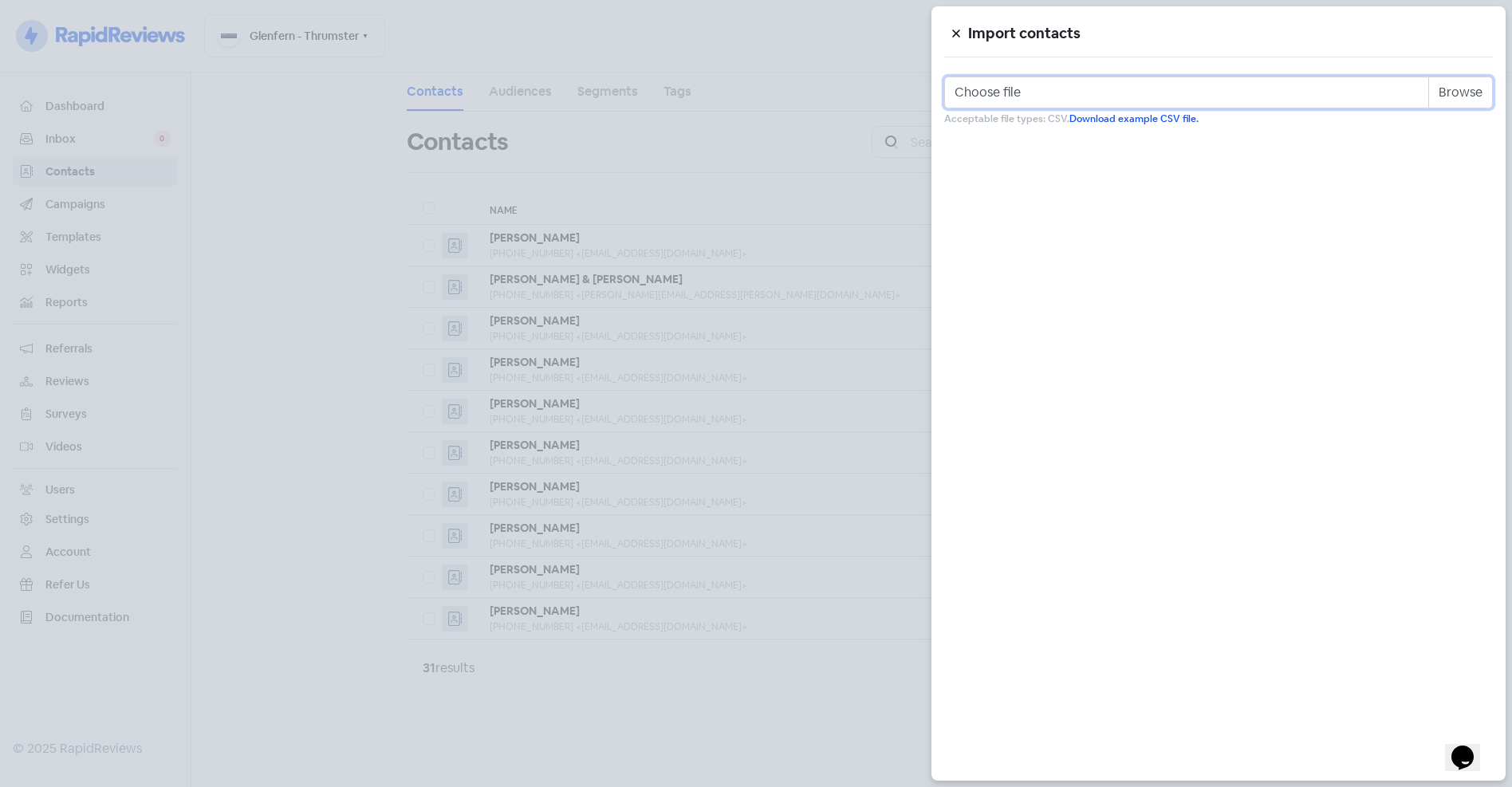
click at [1463, 94] on input "Choose file" at bounding box center [1219, 92] width 549 height 32
type input "C:\fakepath\glenfern.csv"
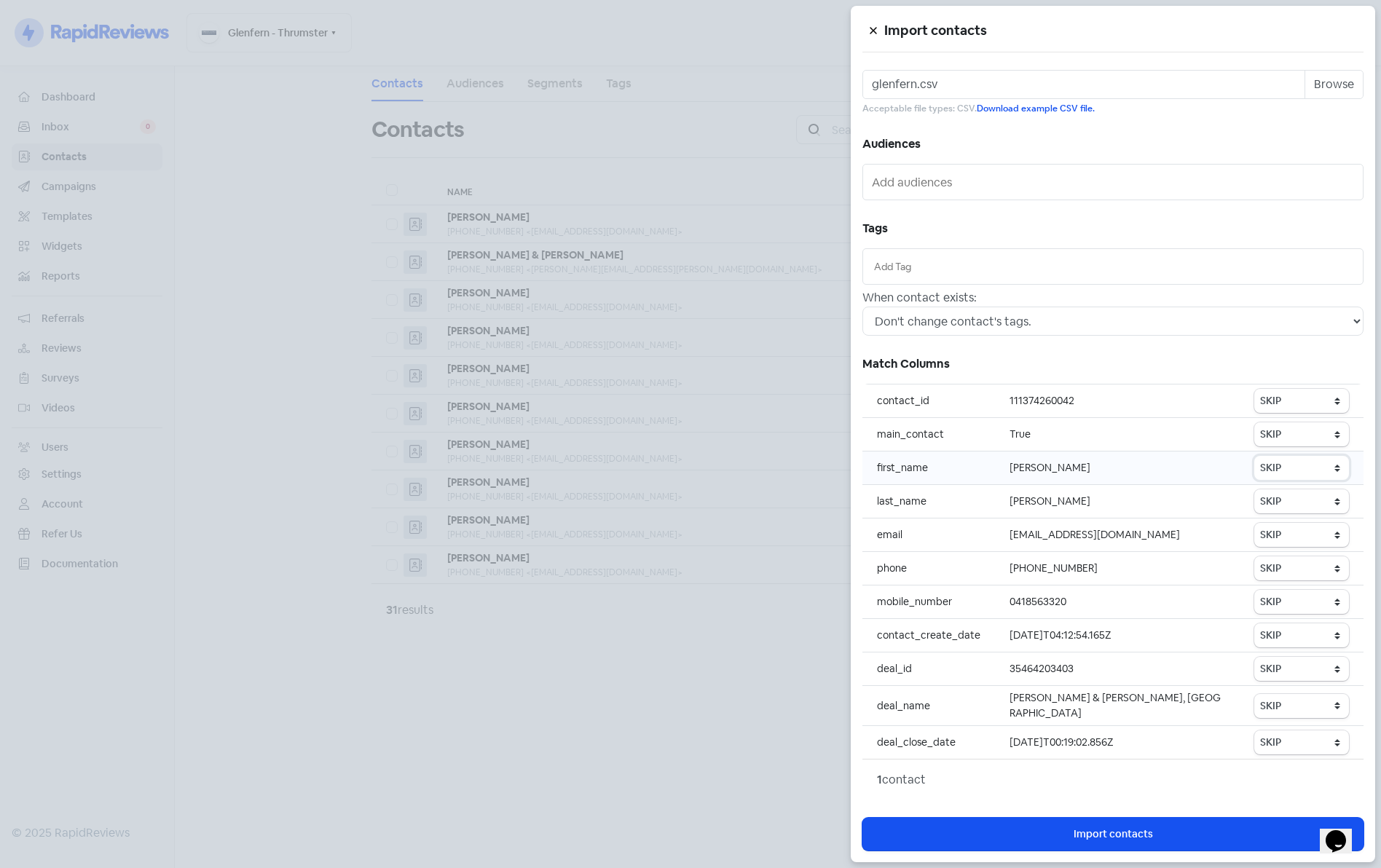
click at [1271, 471] on select "SKIP First name Last name Mobile number Email address Contact status" at bounding box center [1302, 467] width 95 height 24
select select "first_name"
click at [1255, 456] on select "SKIP First name Last name Mobile number Email address Contact status" at bounding box center [1302, 467] width 95 height 24
click at [1278, 497] on select "SKIP First name Last name Mobile number Email address Contact status" at bounding box center [1302, 501] width 95 height 24
select select "last_name"
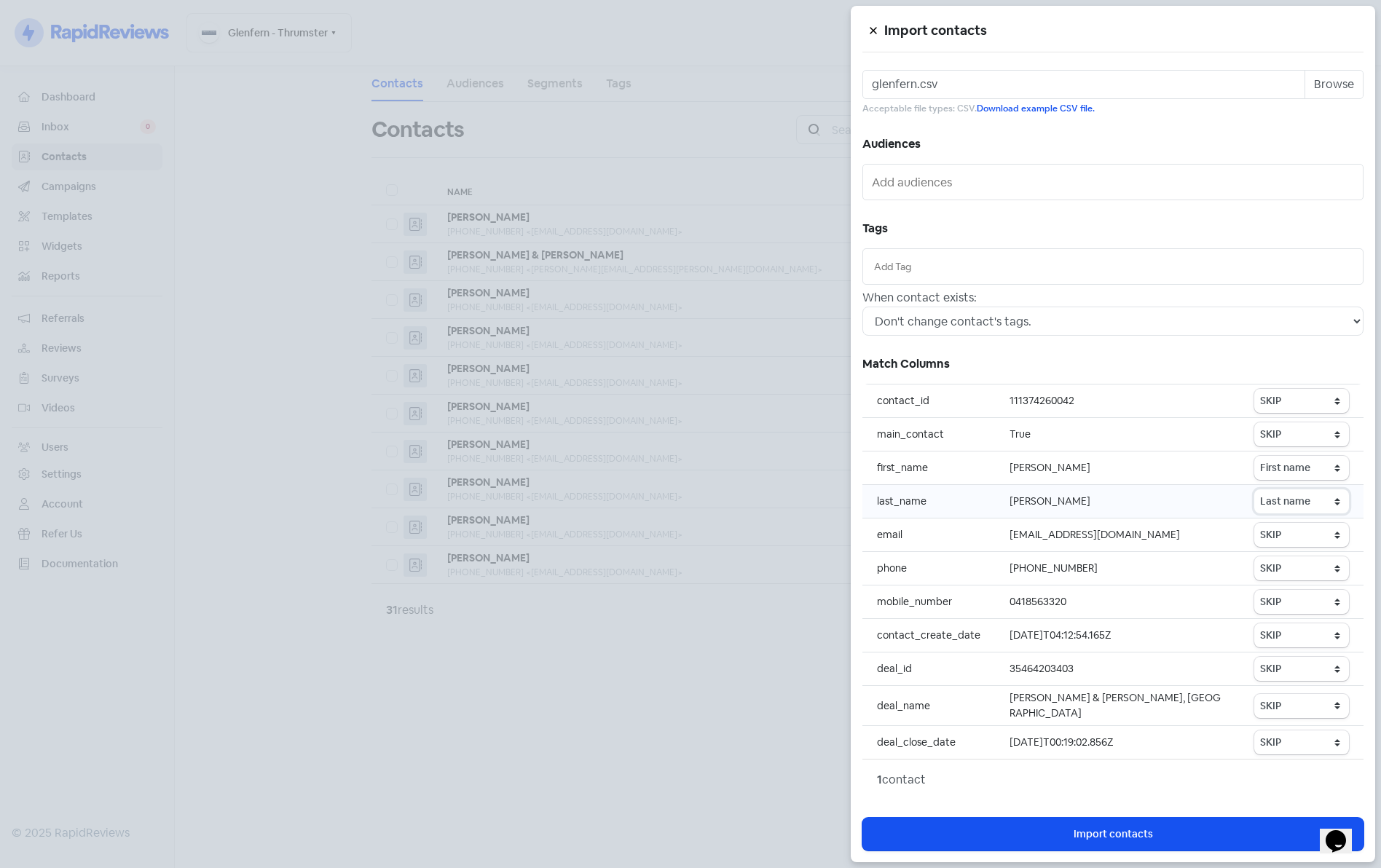
click at [1255, 489] on select "SKIP First name Last name Mobile number Email address Contact status" at bounding box center [1302, 501] width 95 height 24
click at [1283, 531] on select "SKIP First name Last name Mobile number Email address Contact status" at bounding box center [1302, 534] width 95 height 24
select select "email"
click at [1255, 523] on select "SKIP First name Last name Mobile number Email address Contact status" at bounding box center [1302, 534] width 95 height 24
click at [1285, 562] on select "SKIP First name Last name Mobile number Email address Contact status" at bounding box center [1302, 568] width 95 height 24
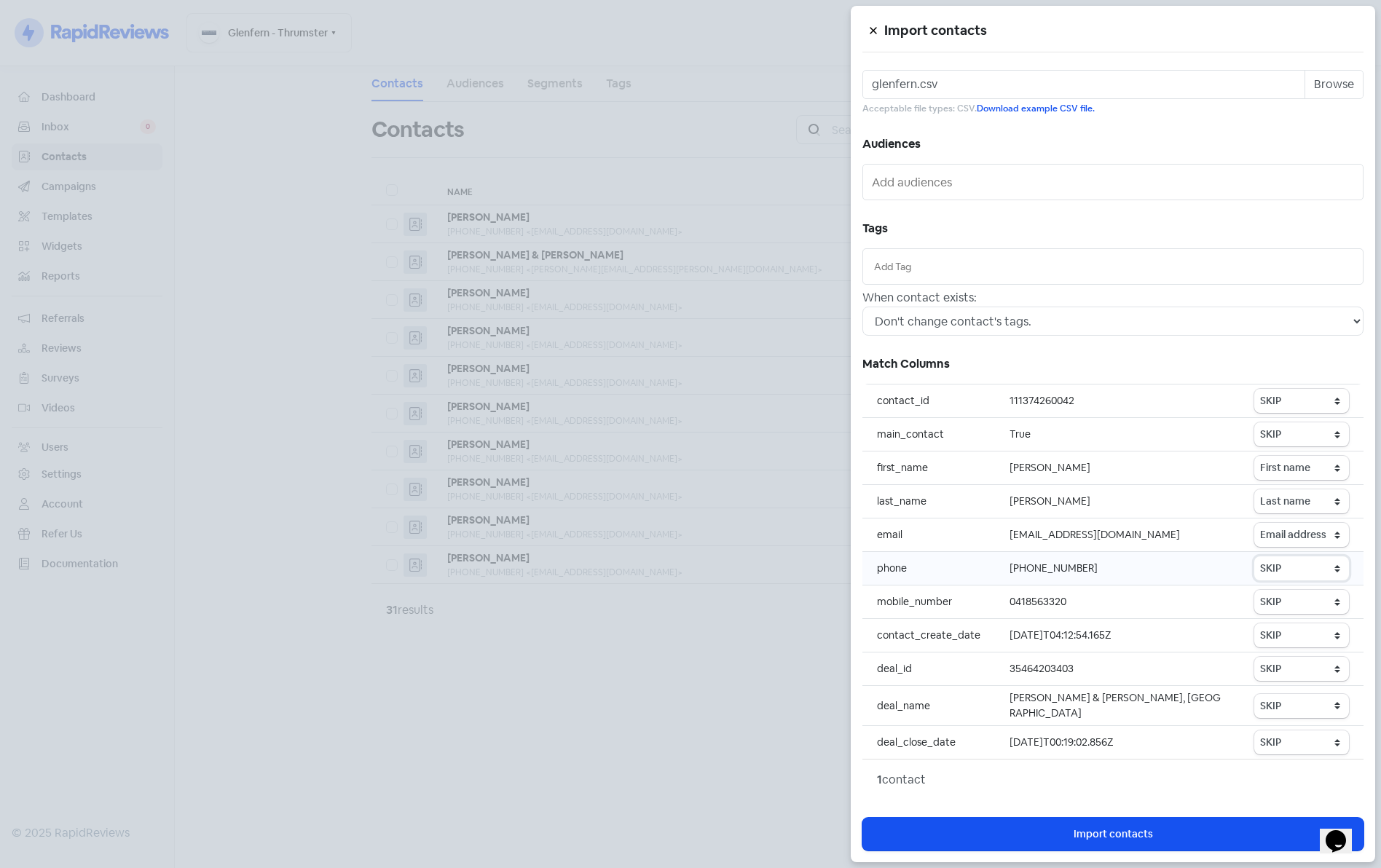
select select "phone"
click at [1255, 556] on select "SKIP First name Last name Mobile number Email address Contact status" at bounding box center [1302, 568] width 95 height 24
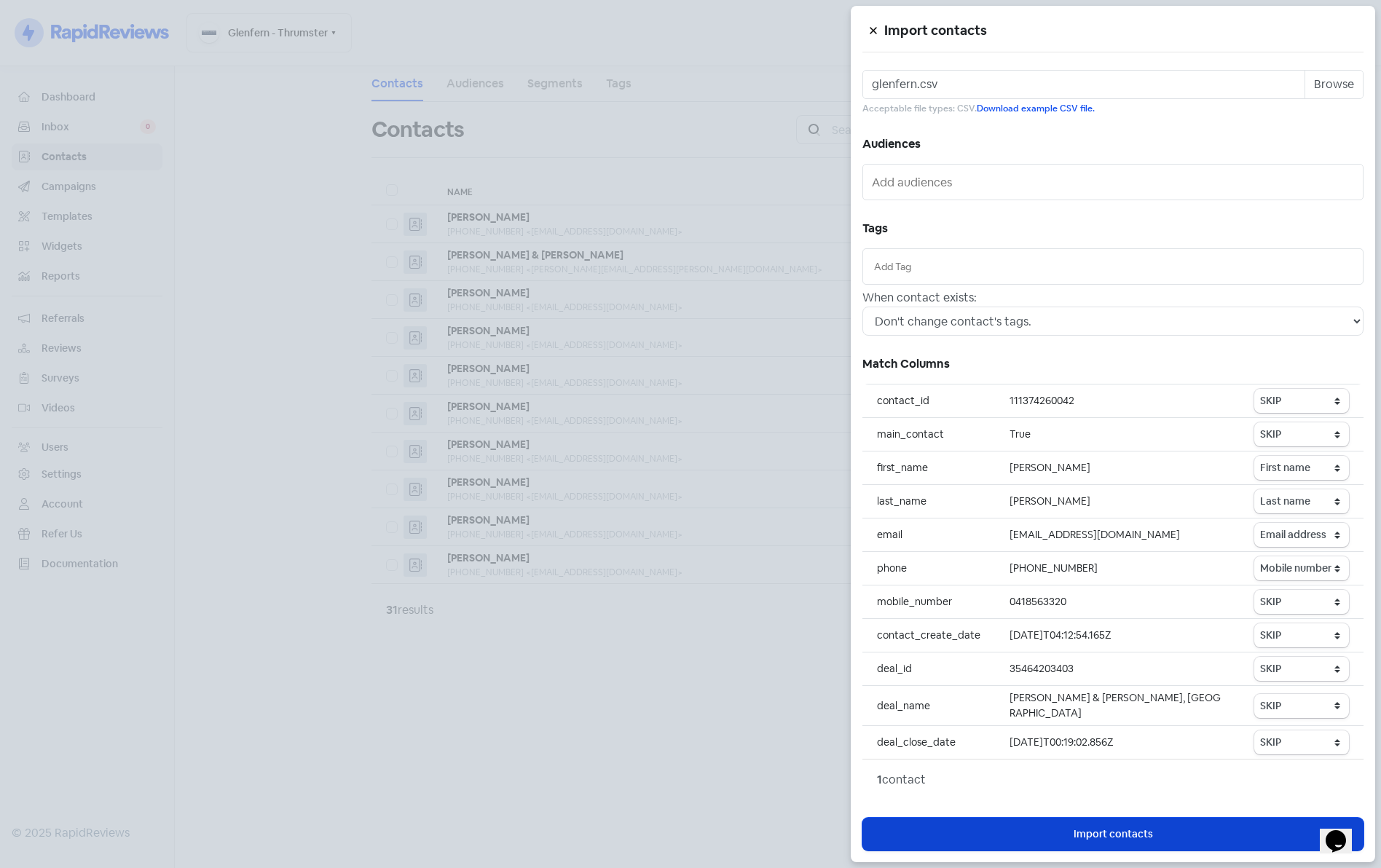
click at [1109, 718] on span "Import contacts" at bounding box center [1113, 835] width 79 height 16
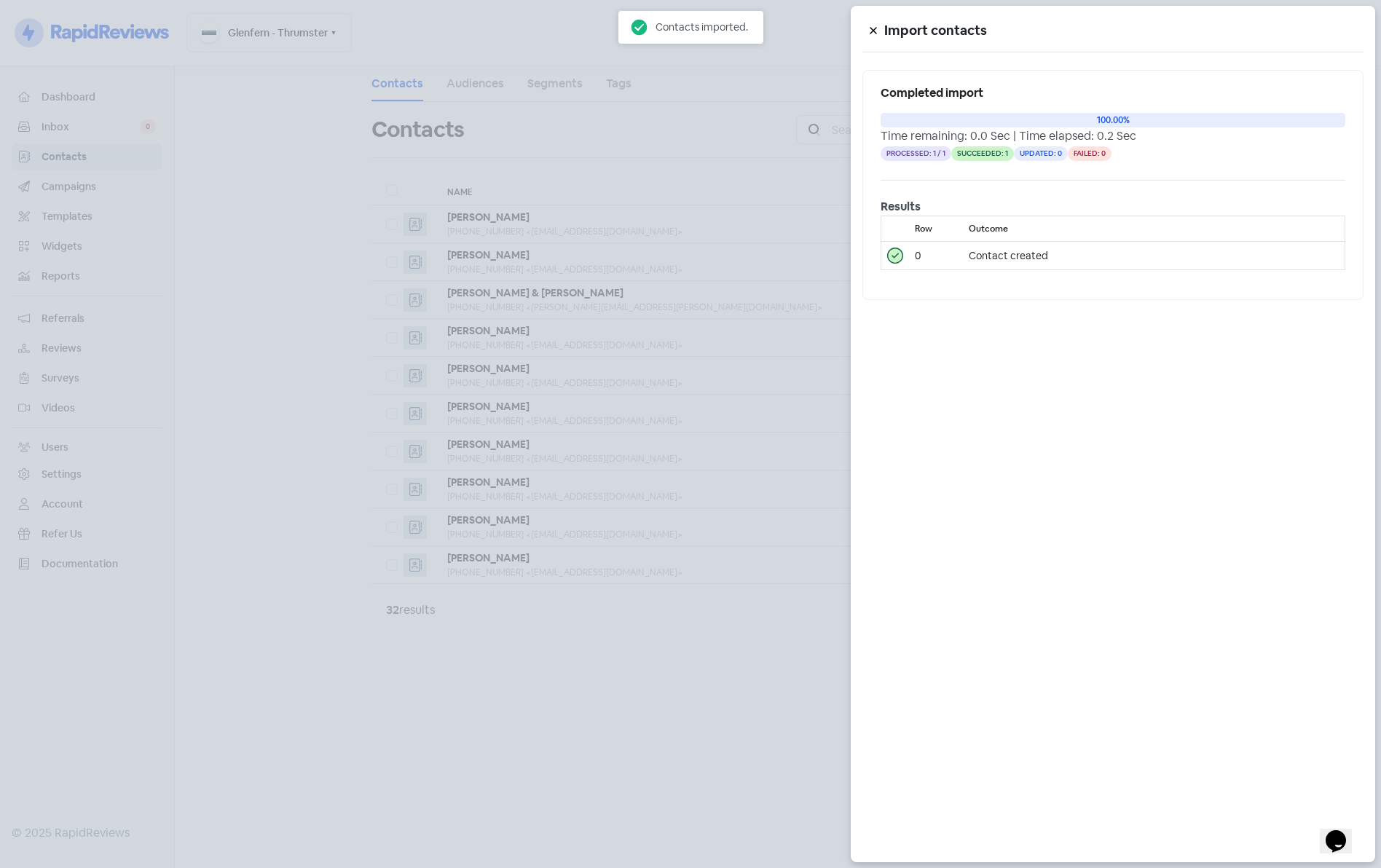
click at [765, 718] on div at bounding box center [690, 434] width 1381 height 868
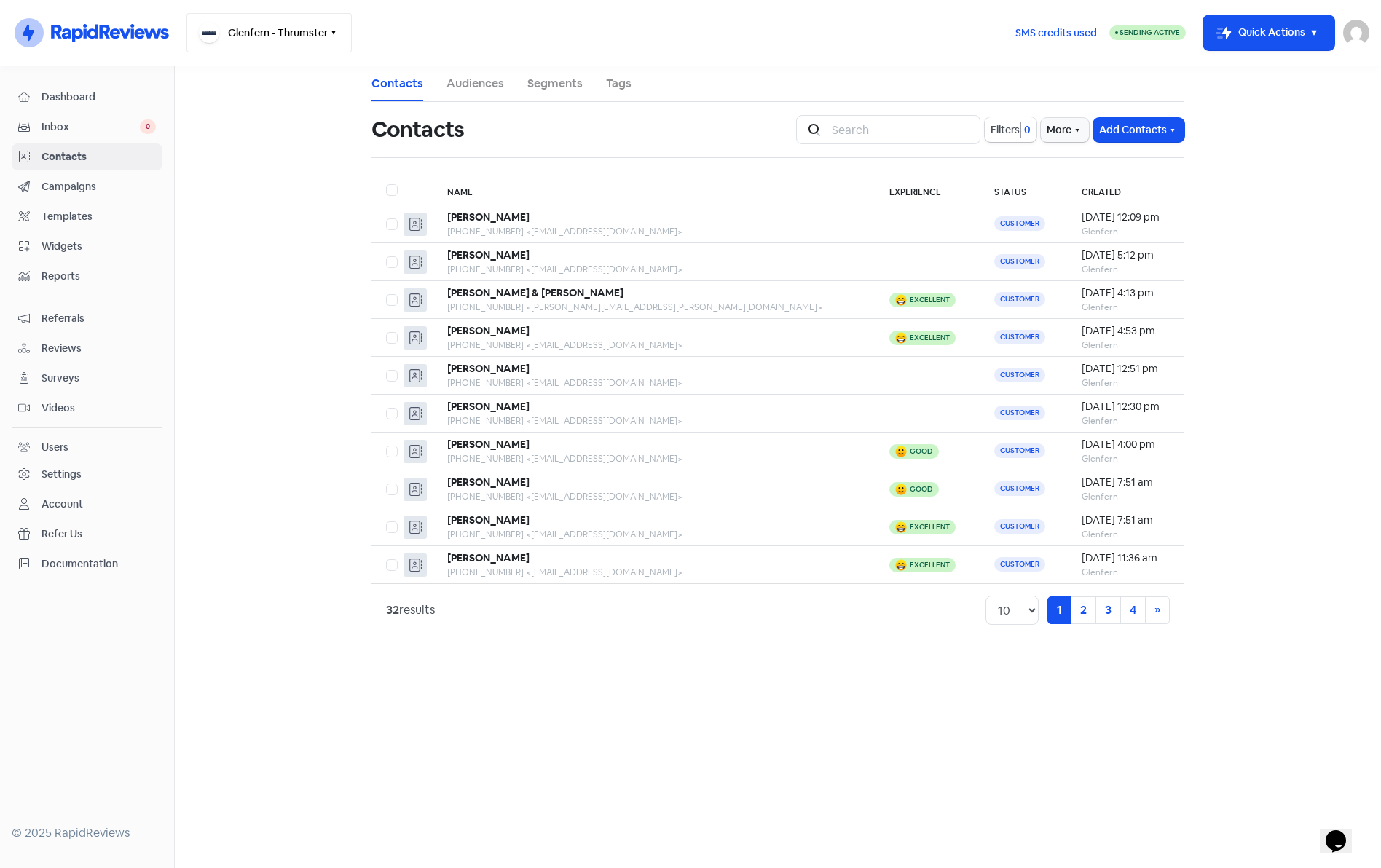
click at [308, 40] on button "Glenfern - Thrumster" at bounding box center [269, 33] width 166 height 40
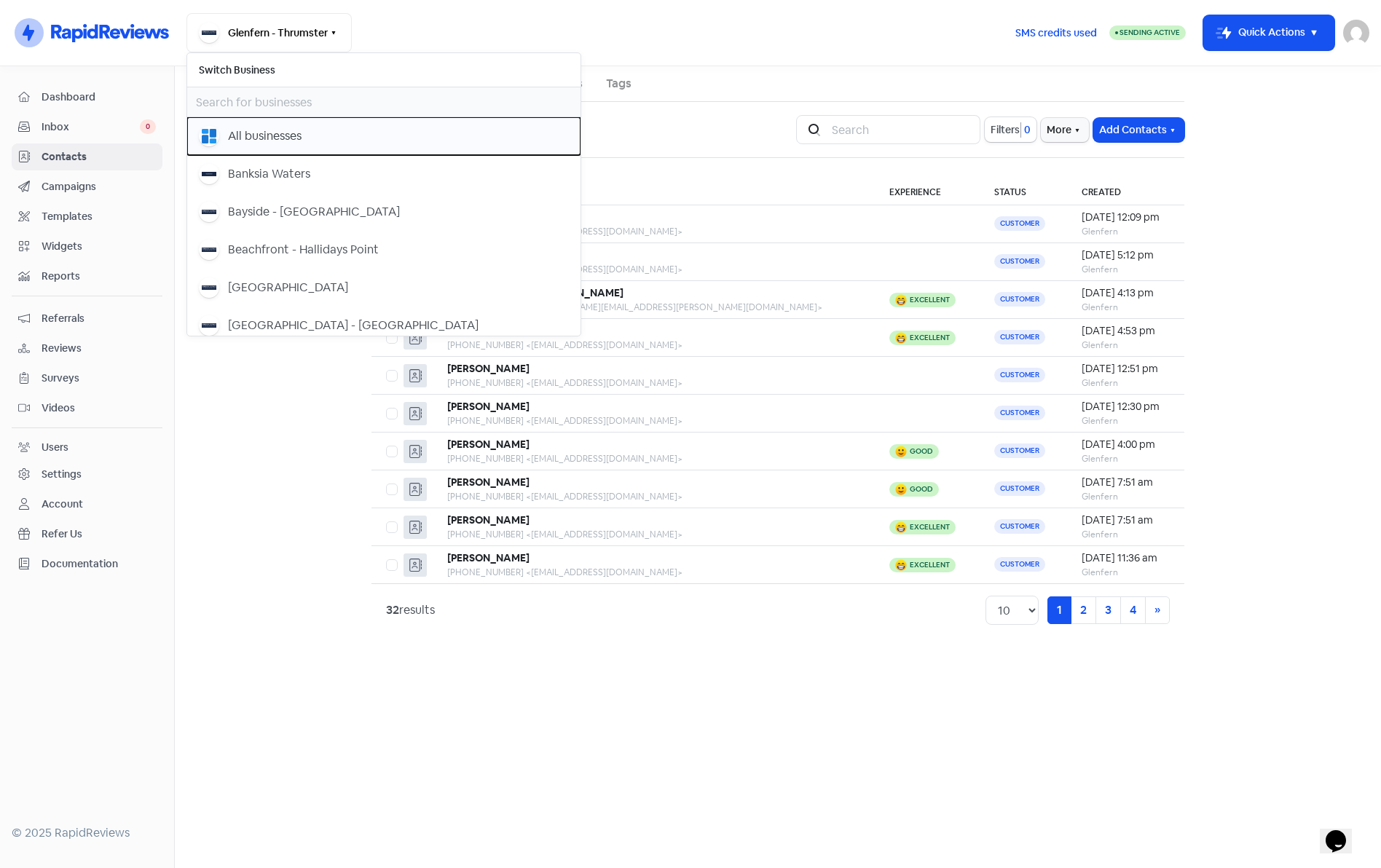
click at [272, 137] on div "All businesses" at bounding box center [265, 136] width 74 height 17
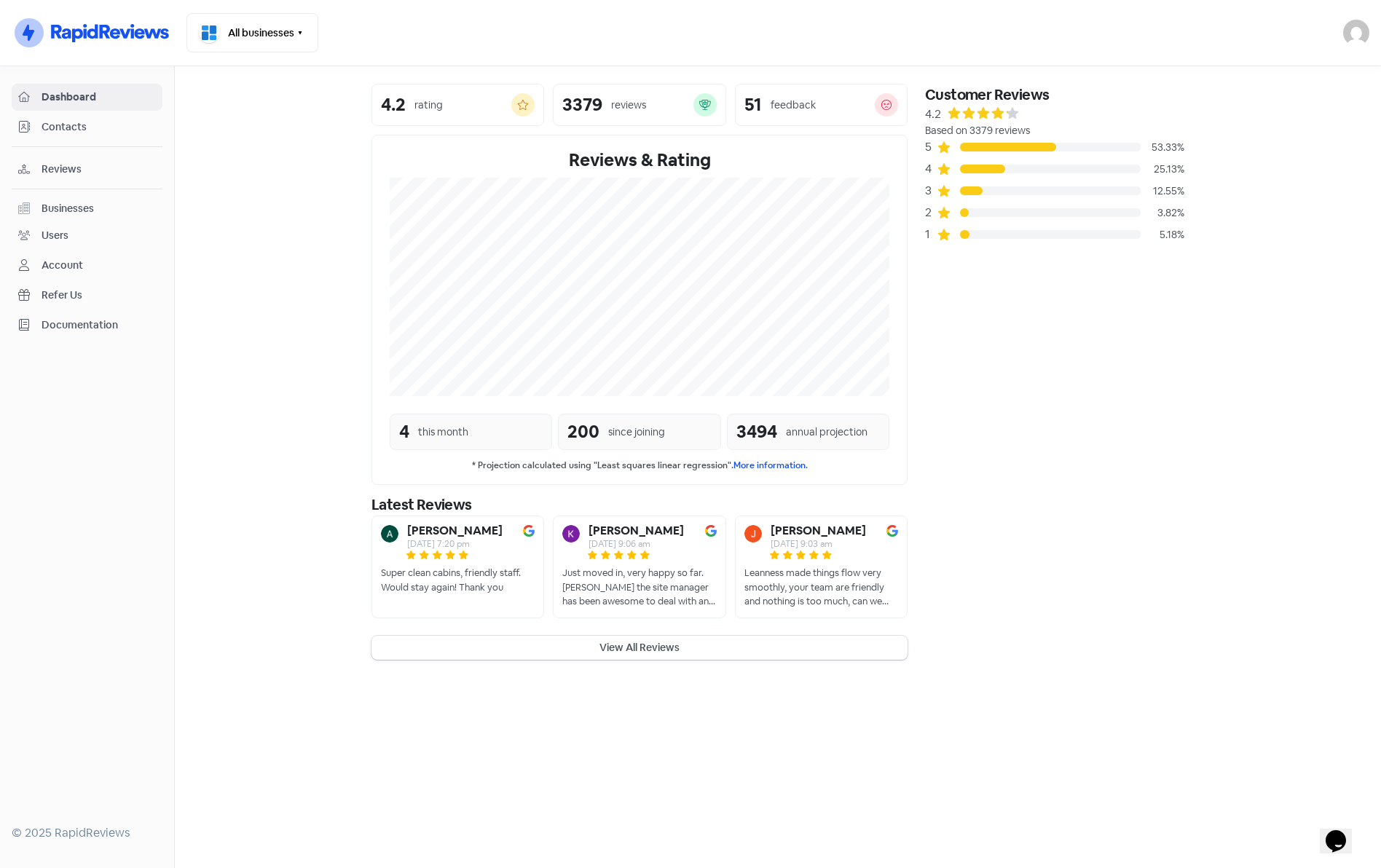
click at [1092, 401] on div "Customer Reviews 4.2 Based on 3379 reviews 5 53.33% 4 25.13% 3 12.55% 2 3.82% 1…" at bounding box center [1055, 372] width 277 height 576
click at [65, 166] on span "Reviews" at bounding box center [98, 170] width 114 height 16
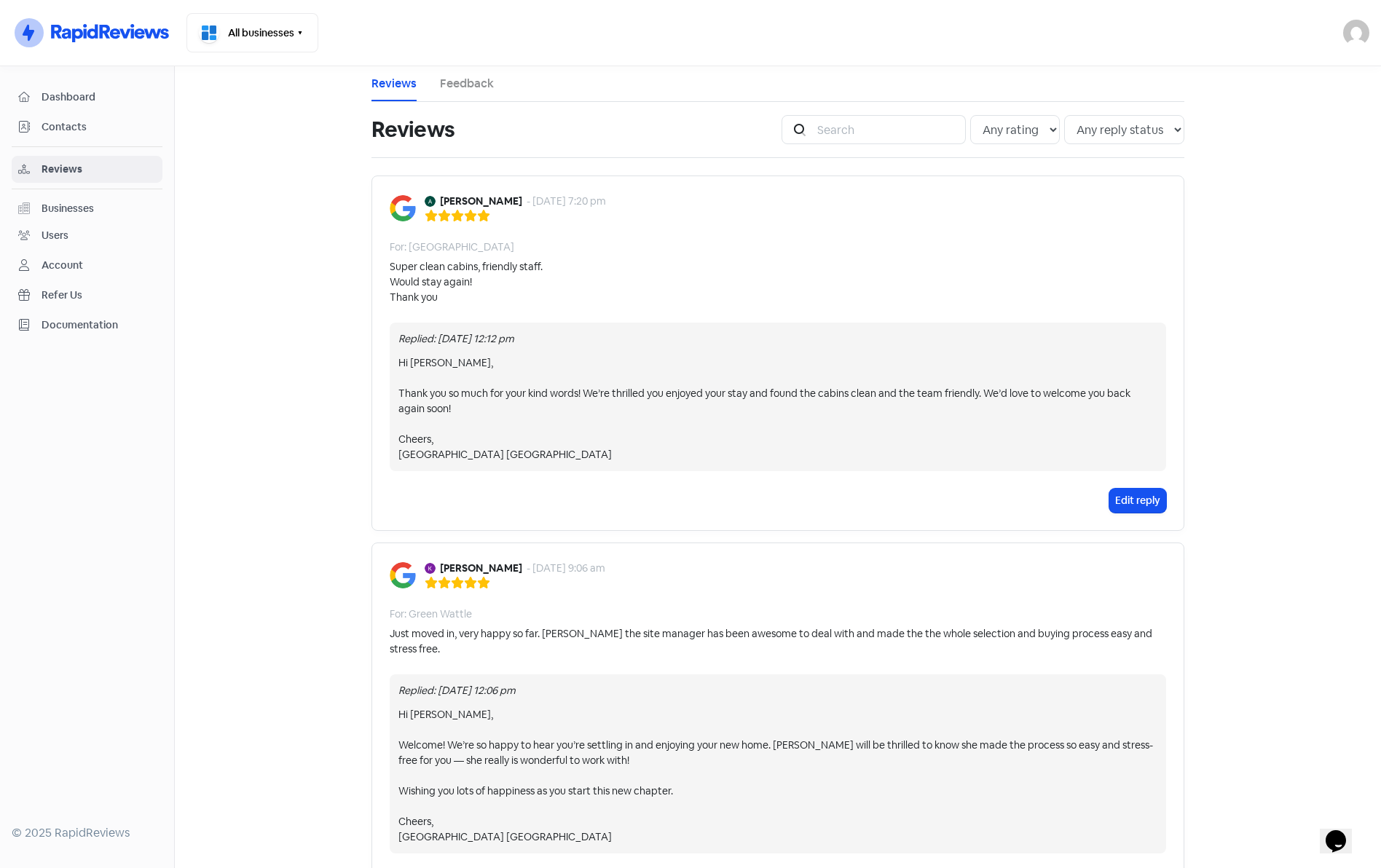
click at [462, 82] on link "Feedback" at bounding box center [467, 83] width 54 height 17
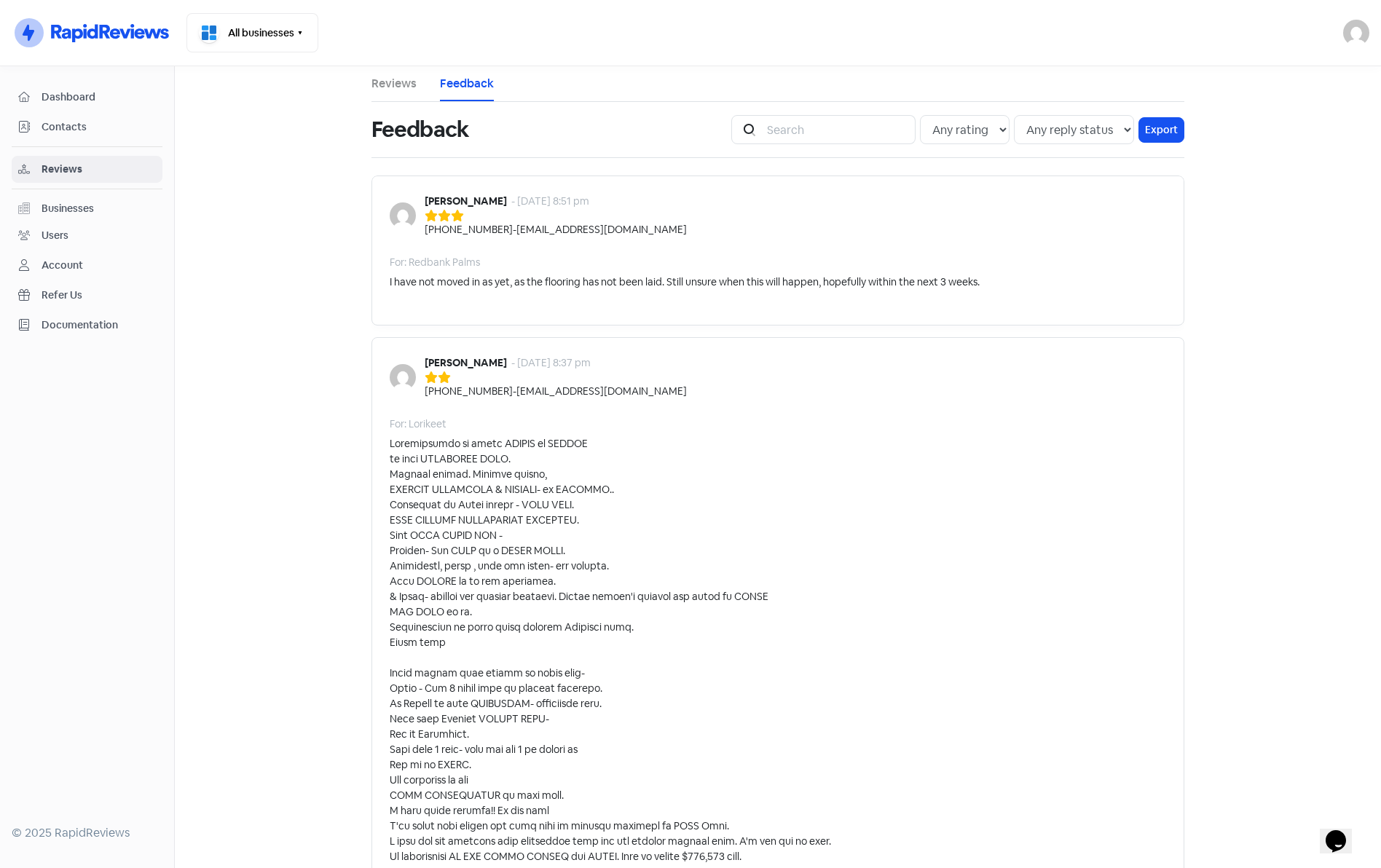
click at [65, 93] on span "Dashboard" at bounding box center [98, 97] width 114 height 16
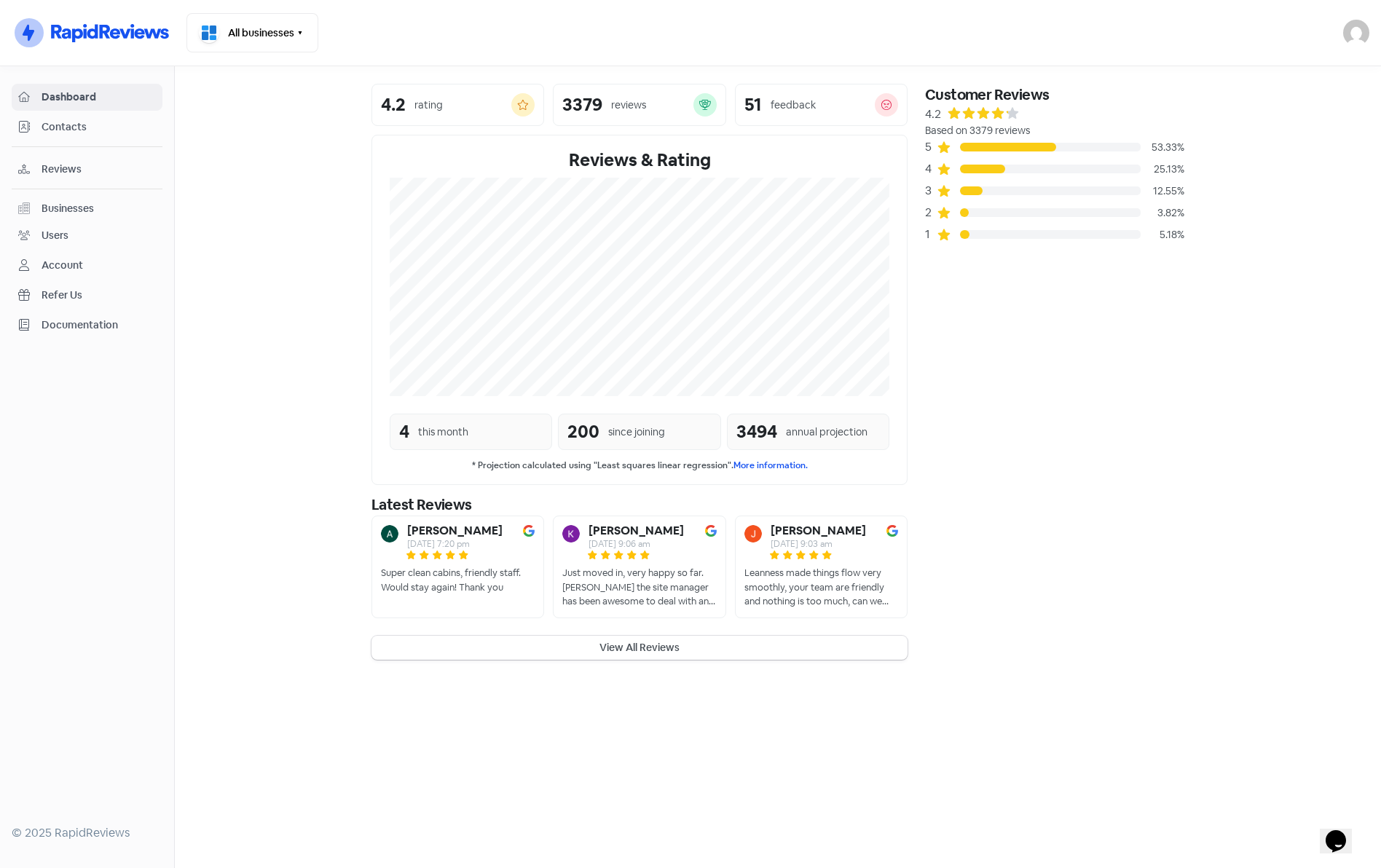
click at [265, 152] on section "4.2 rating 3379 reviews 51 feedback Reviews & Rating 4 this month 200 since joi…" at bounding box center [778, 372] width 1206 height 611
